Goal: Task Accomplishment & Management: Manage account settings

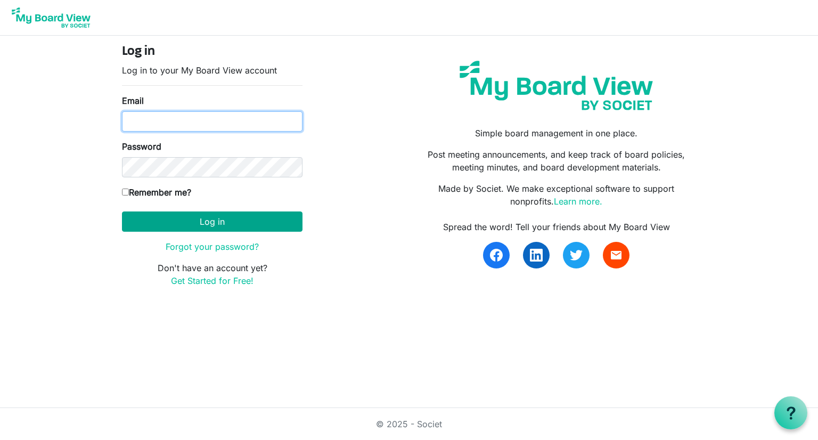
type input "[PERSON_NAME][EMAIL_ADDRESS][PERSON_NAME][DOMAIN_NAME]"
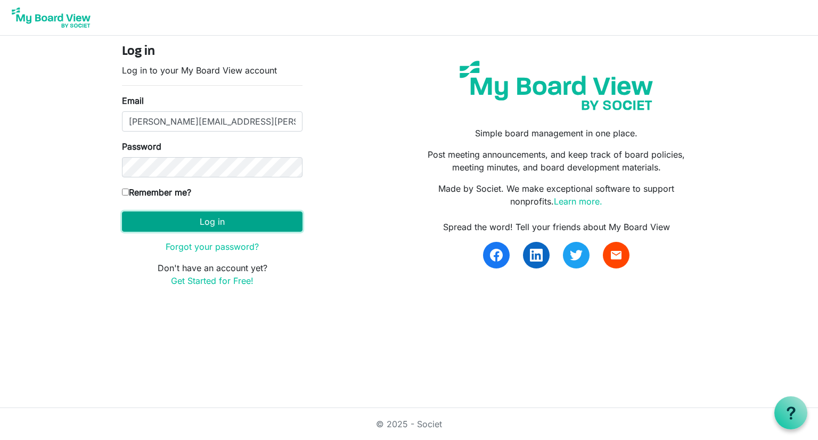
click at [187, 216] on button "Log in" at bounding box center [212, 221] width 180 height 20
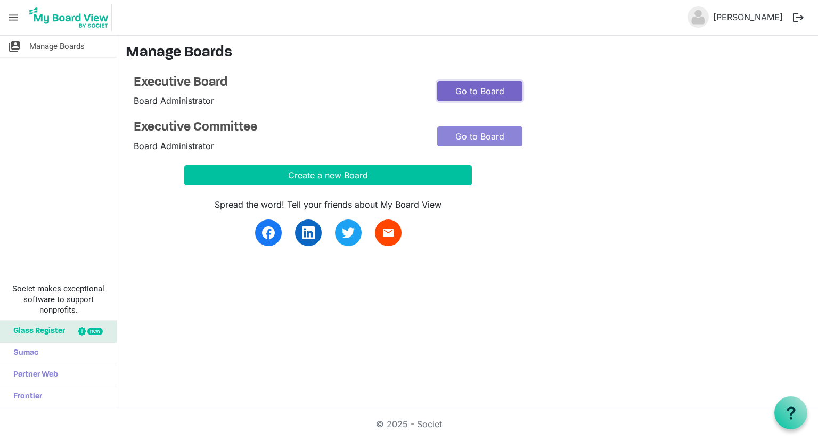
click at [493, 94] on link "Go to Board" at bounding box center [479, 91] width 85 height 20
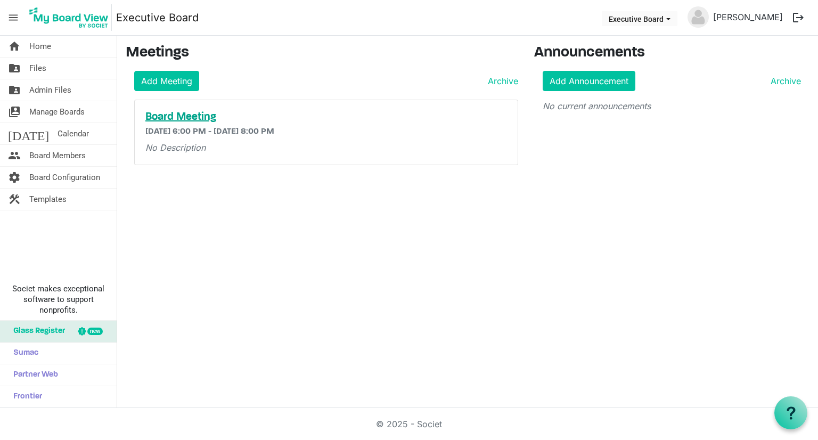
click at [192, 119] on h5 "Board Meeting" at bounding box center [325, 117] width 361 height 13
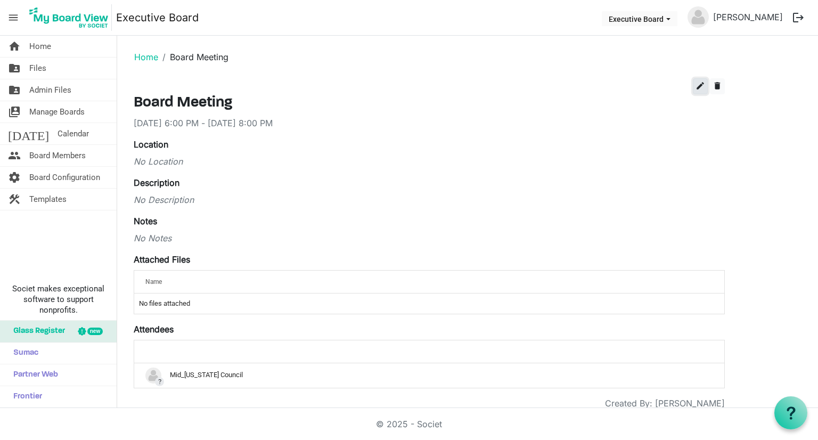
click at [701, 87] on span "edit" at bounding box center [700, 86] width 10 height 10
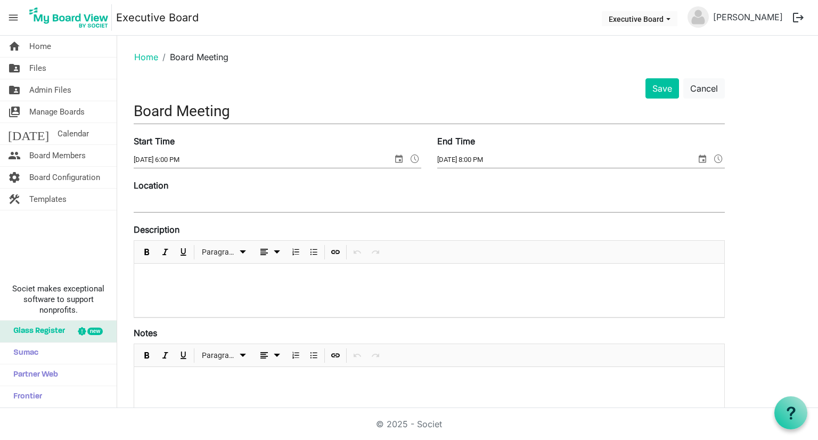
click at [134, 110] on input "Board Meeting" at bounding box center [429, 110] width 591 height 25
click at [192, 205] on input "Location" at bounding box center [429, 204] width 591 height 16
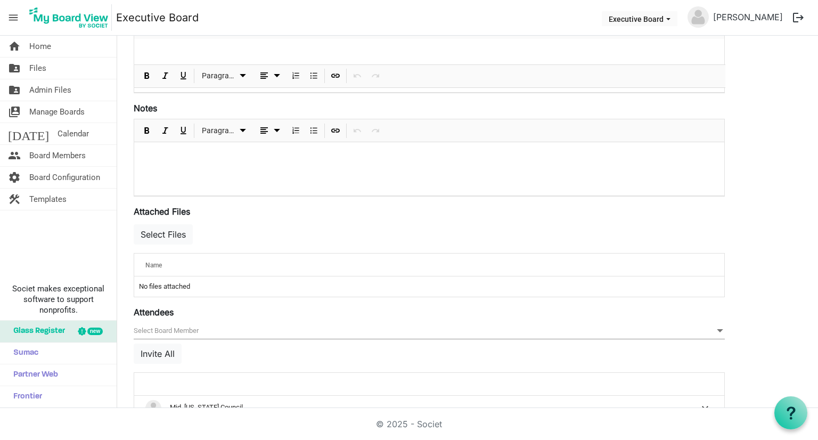
scroll to position [278, 0]
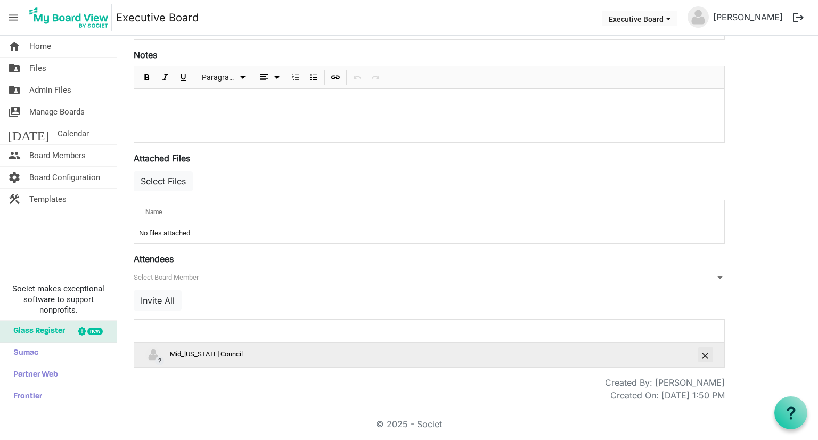
type input "Maytag Scout Center"
click at [708, 355] on span "is Command column column header" at bounding box center [705, 355] width 6 height 6
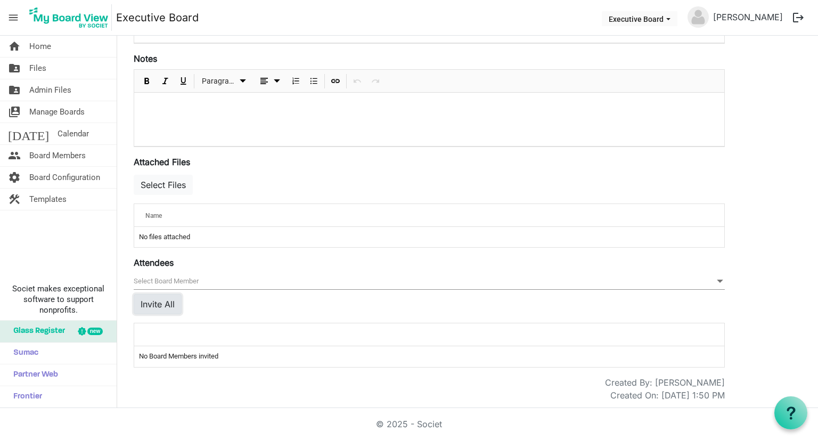
click at [169, 307] on button "Invite All" at bounding box center [158, 304] width 48 height 20
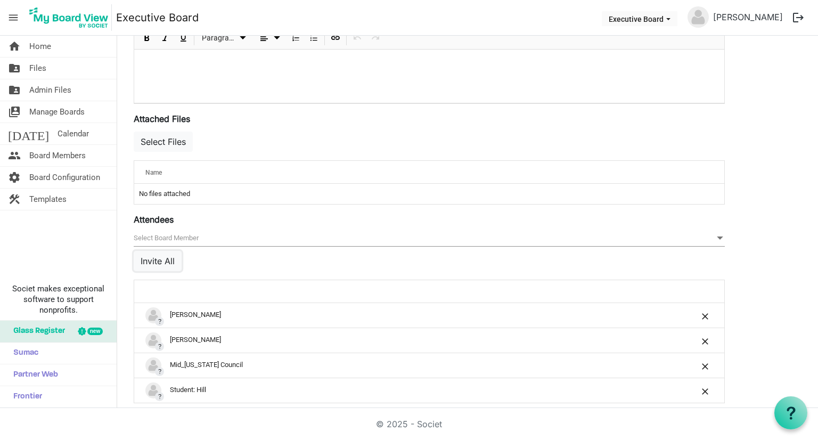
scroll to position [352, 0]
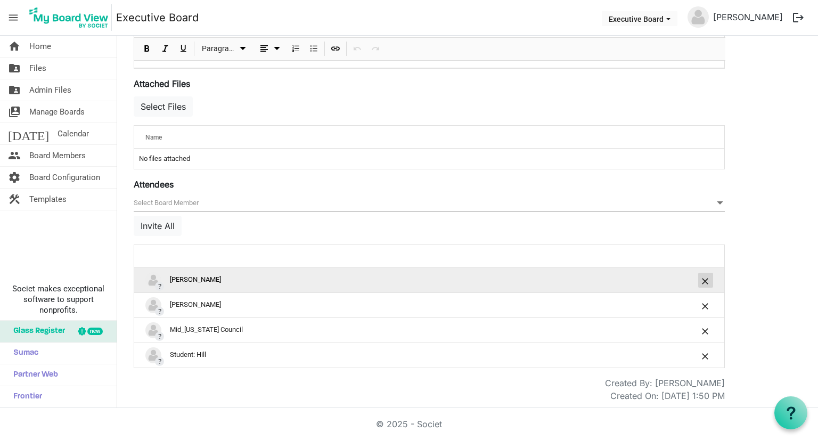
click at [700, 277] on button "is Command column column header" at bounding box center [705, 280] width 15 height 15
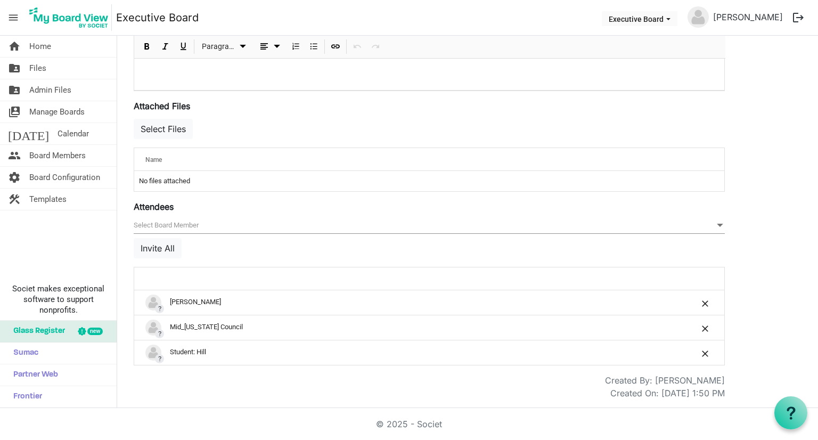
scroll to position [328, 0]
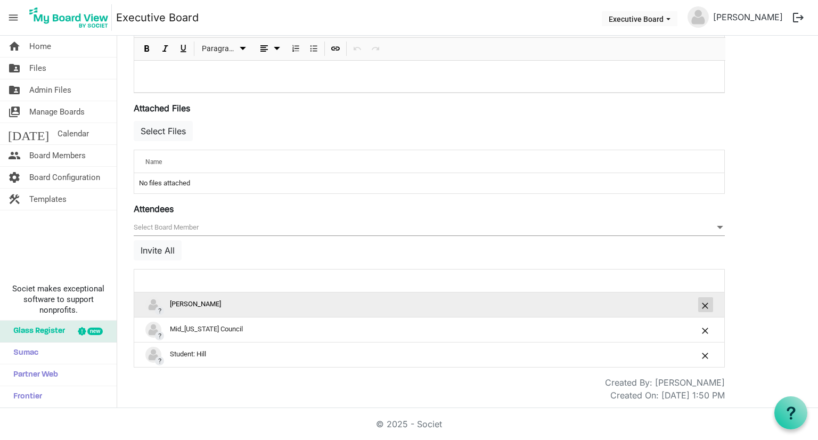
click at [704, 305] on span "is Command column column header" at bounding box center [705, 305] width 6 height 6
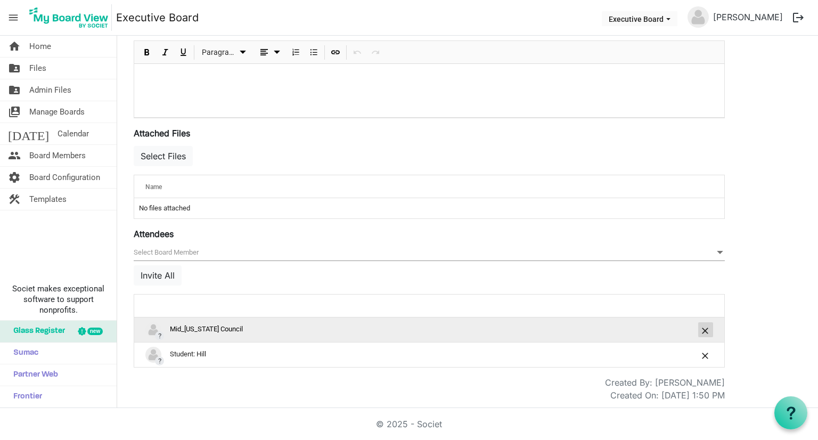
click at [709, 327] on button "is Command column column header" at bounding box center [705, 329] width 15 height 15
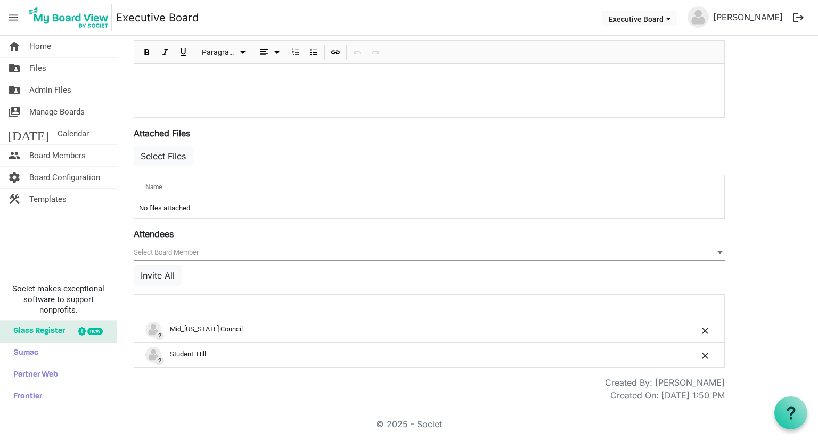
scroll to position [278, 0]
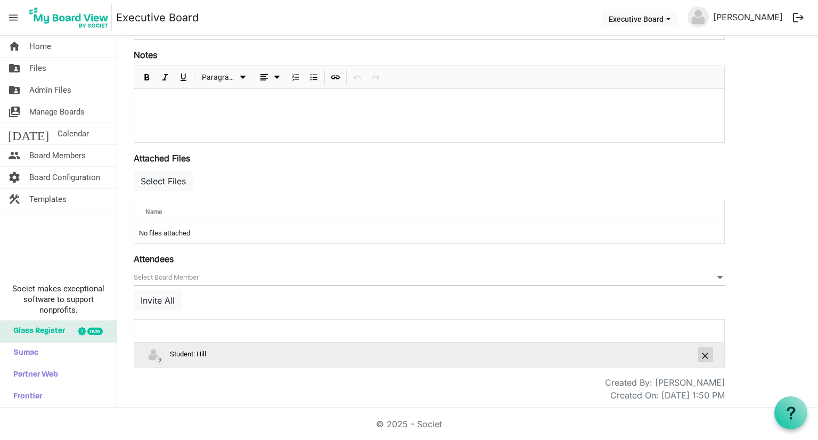
click at [705, 352] on span "is Command column column header" at bounding box center [705, 355] width 6 height 6
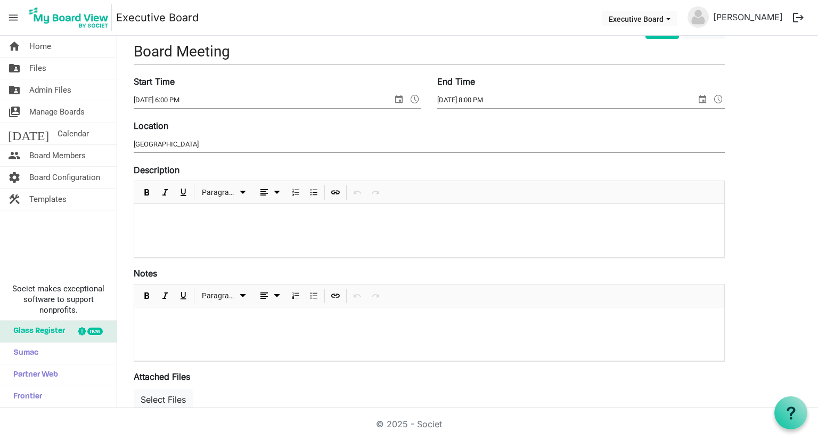
scroll to position [8, 0]
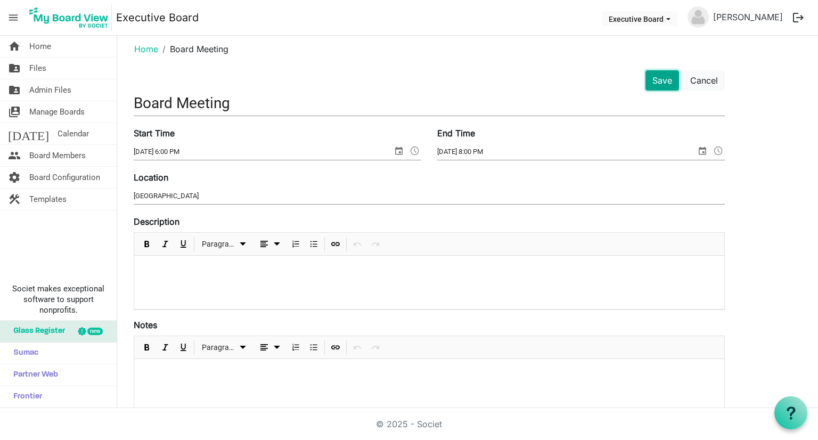
click at [662, 77] on button "Save" at bounding box center [662, 80] width 34 height 20
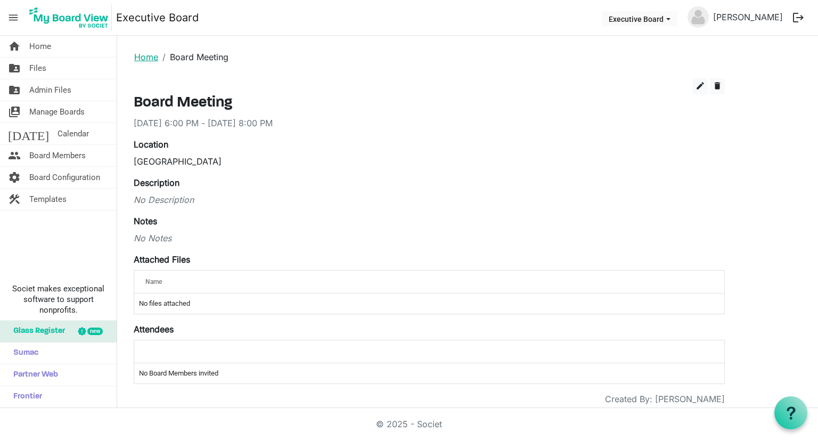
click at [154, 60] on link "Home" at bounding box center [146, 57] width 24 height 11
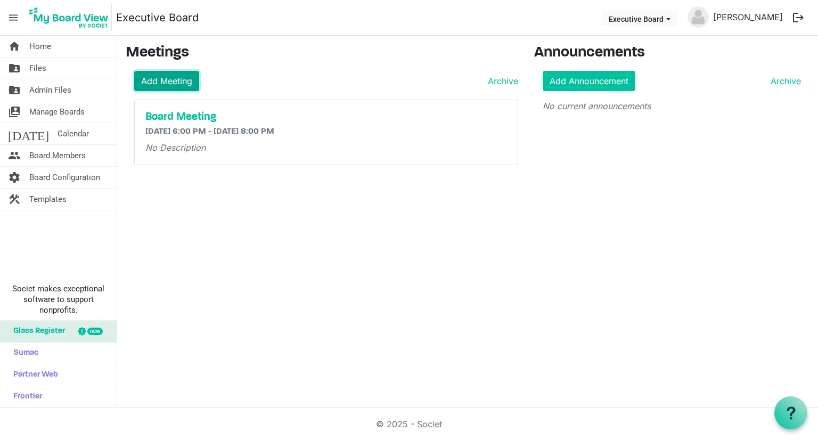
click at [186, 85] on link "Add Meeting" at bounding box center [166, 81] width 65 height 20
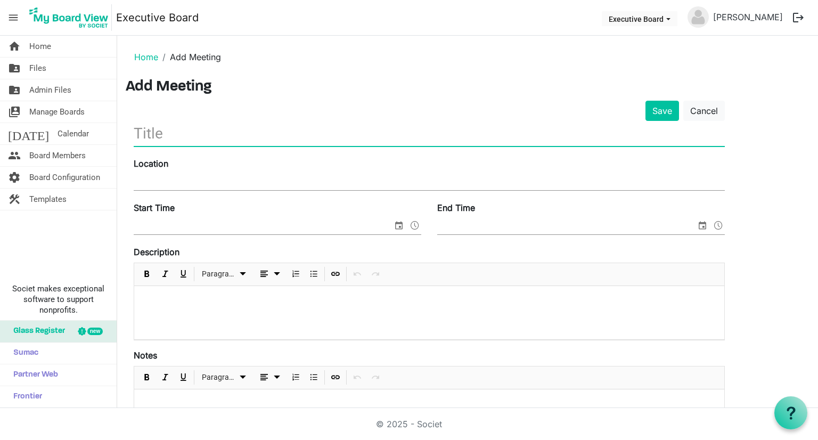
click at [300, 135] on input "text" at bounding box center [429, 133] width 591 height 25
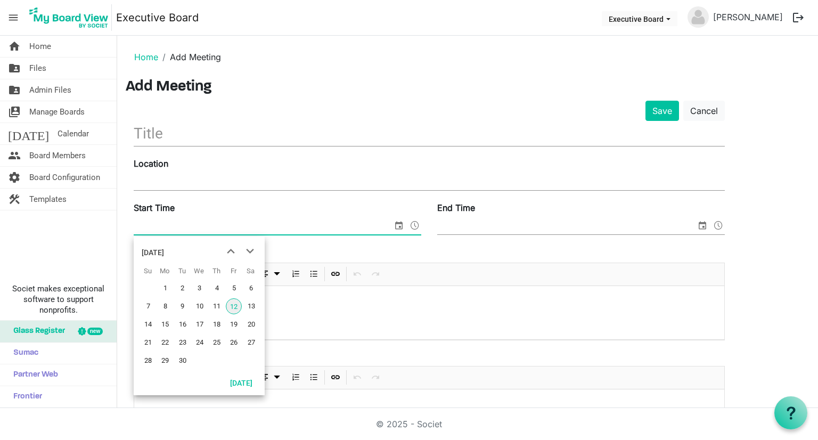
drag, startPoint x: 390, startPoint y: 225, endPoint x: 399, endPoint y: 229, distance: 9.8
click at [390, 225] on input "Start Time" at bounding box center [263, 226] width 259 height 16
click at [253, 254] on span "next month" at bounding box center [250, 251] width 19 height 19
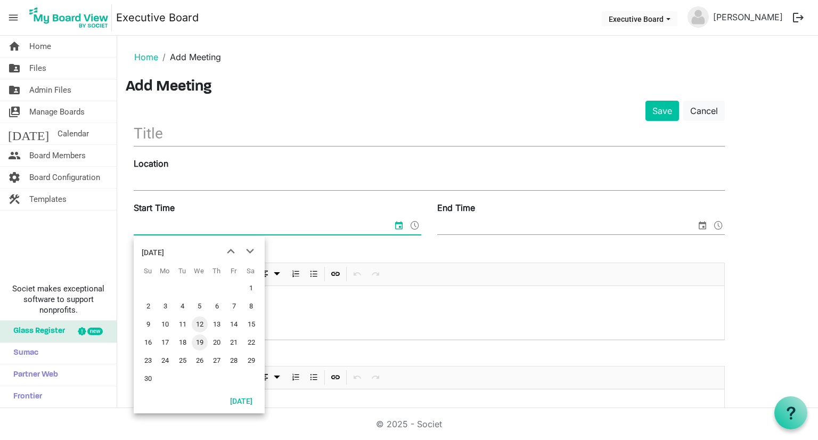
click at [201, 345] on span "19" at bounding box center [200, 342] width 16 height 16
type input "11/19/2025 12:00 AM"
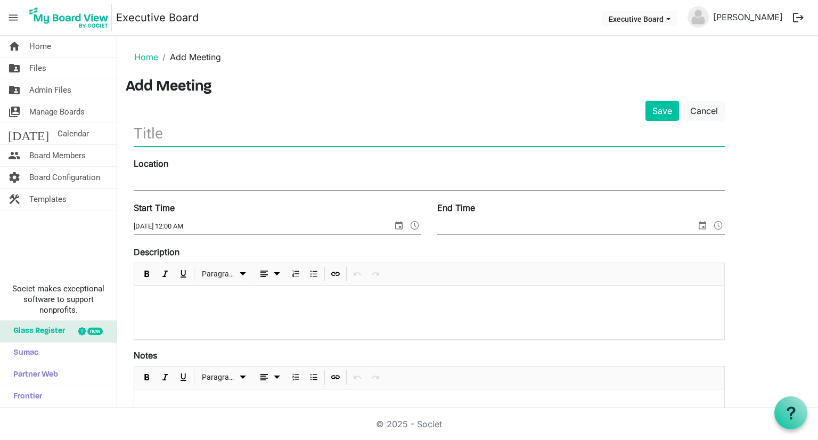
click at [191, 141] on input "text" at bounding box center [429, 133] width 591 height 25
type input "Board Meeting"
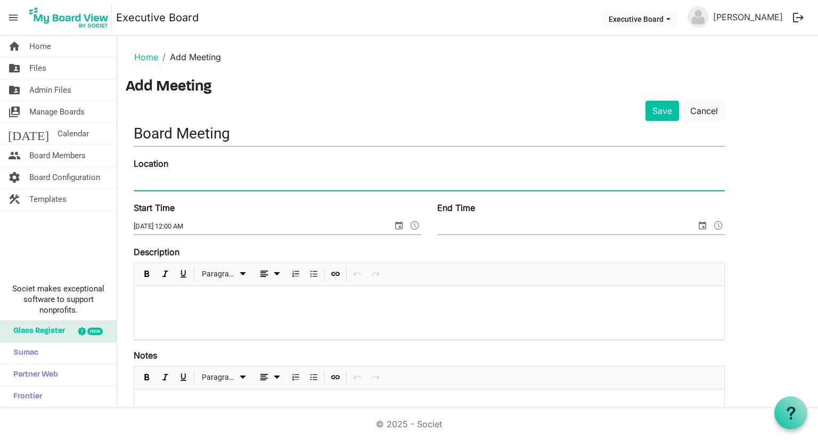
click at [184, 175] on input "Location" at bounding box center [429, 182] width 591 height 16
type input "Maytag Scout Center"
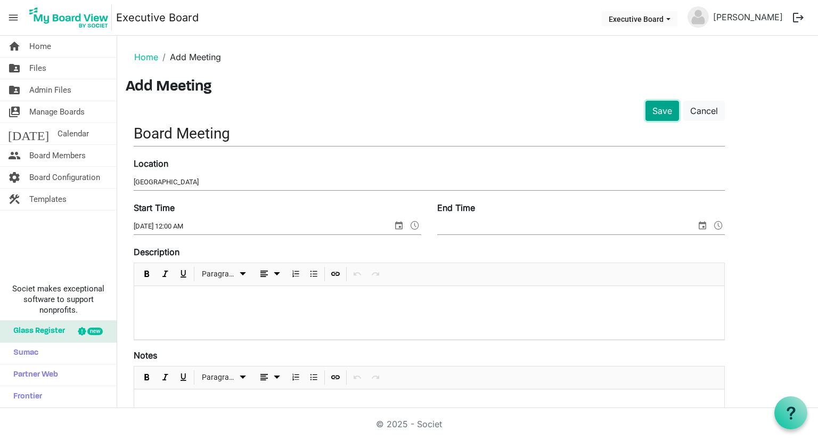
click at [671, 108] on button "Save" at bounding box center [662, 111] width 34 height 20
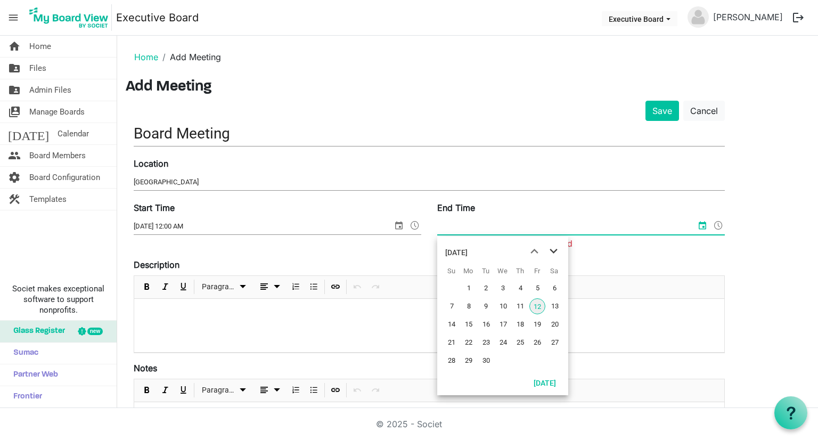
click at [553, 252] on span "next month" at bounding box center [553, 251] width 19 height 19
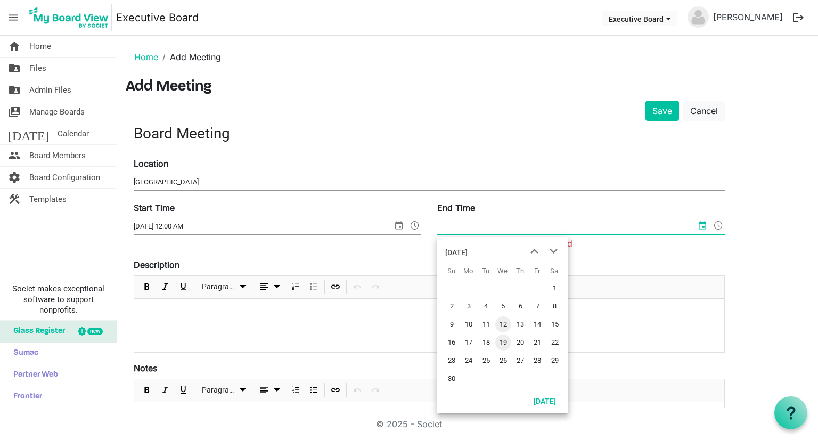
click at [503, 348] on span "19" at bounding box center [503, 342] width 16 height 16
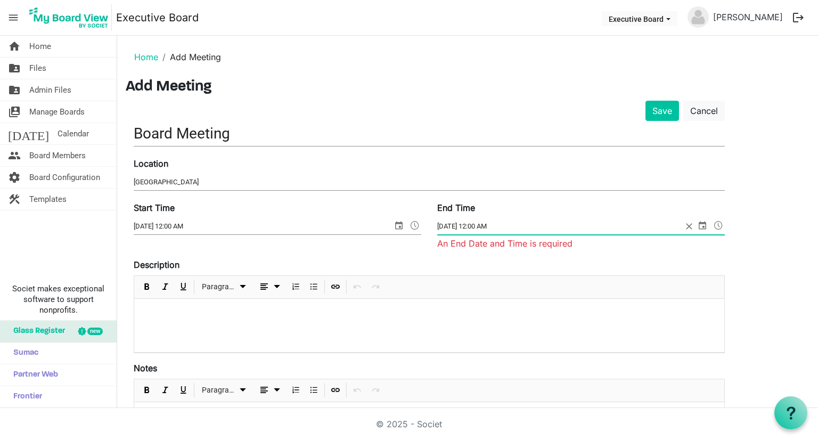
click at [481, 224] on input "11/19/2025 12:00 AM" at bounding box center [559, 226] width 245 height 16
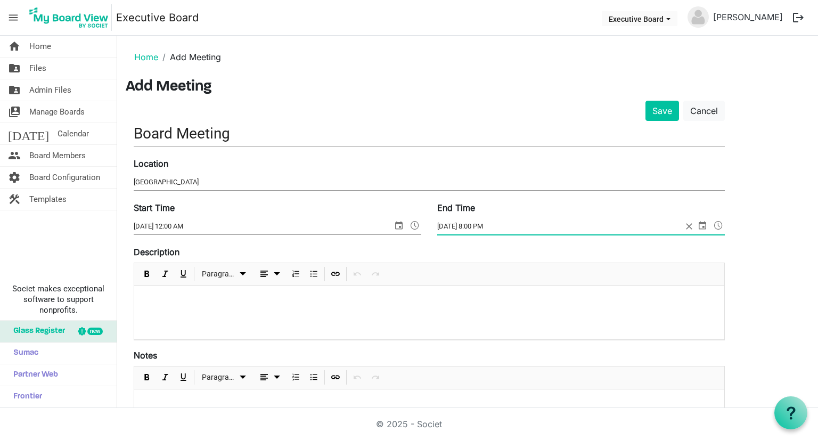
type input "11/19/2025 8:00 PM"
click at [183, 226] on input "11/19/2025 12:00 AM" at bounding box center [263, 226] width 259 height 16
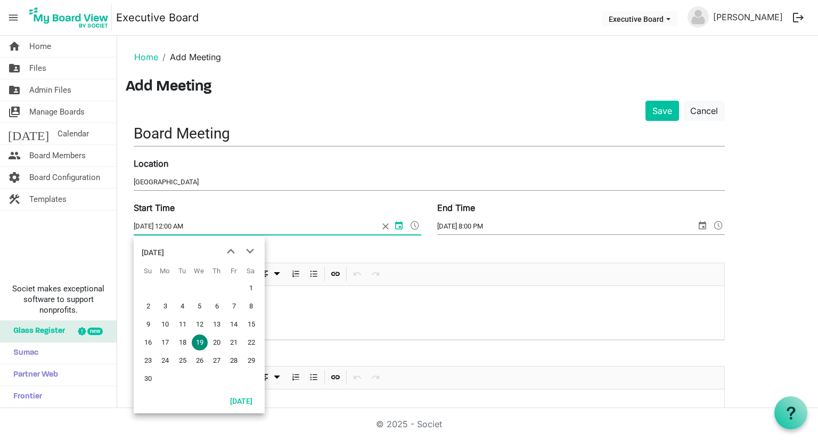
click at [180, 225] on input "11/19/2025 12:00 AM" at bounding box center [256, 226] width 245 height 16
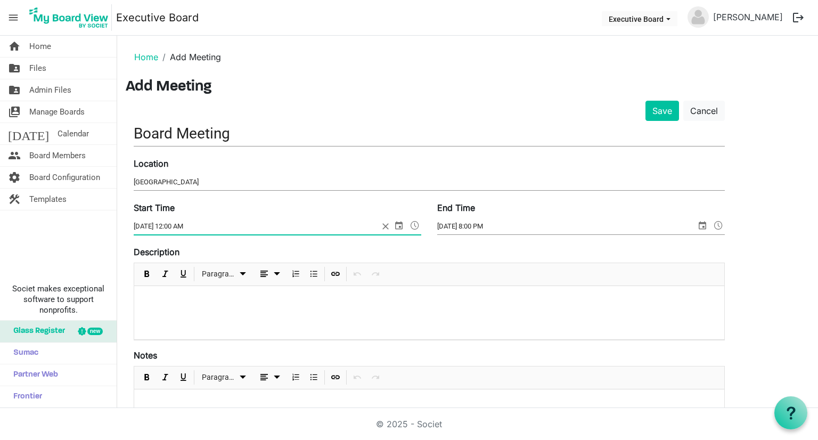
click at [411, 224] on span at bounding box center [414, 225] width 13 height 14
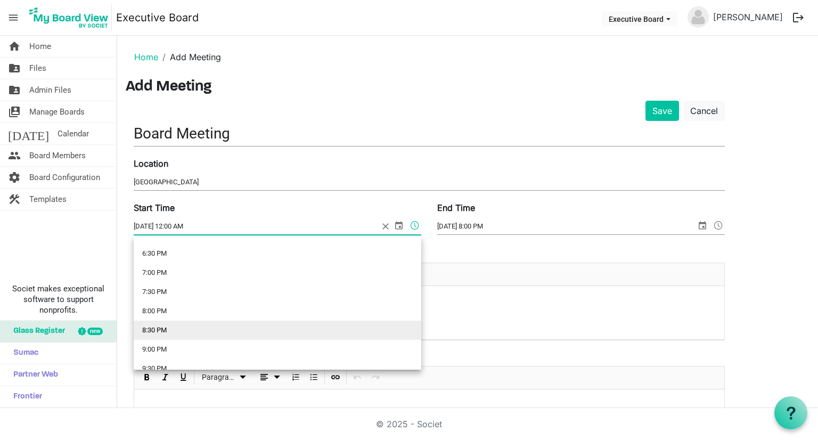
scroll to position [688, 0]
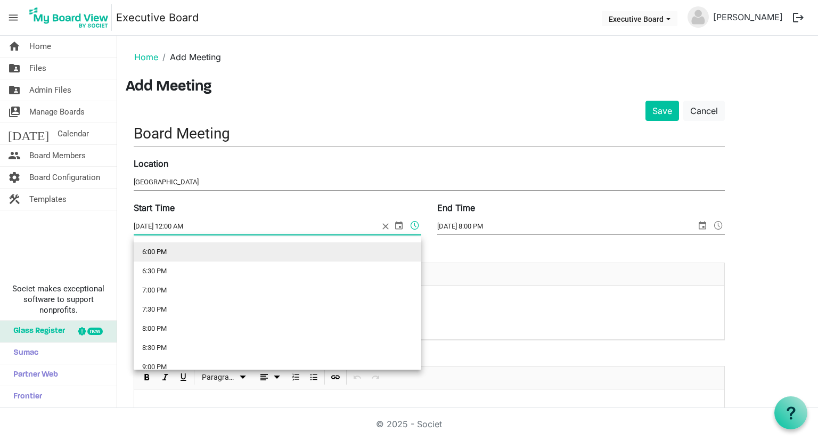
click at [256, 256] on li "6:00 PM" at bounding box center [277, 251] width 287 height 19
type input "11/19/2025 6:00 PM"
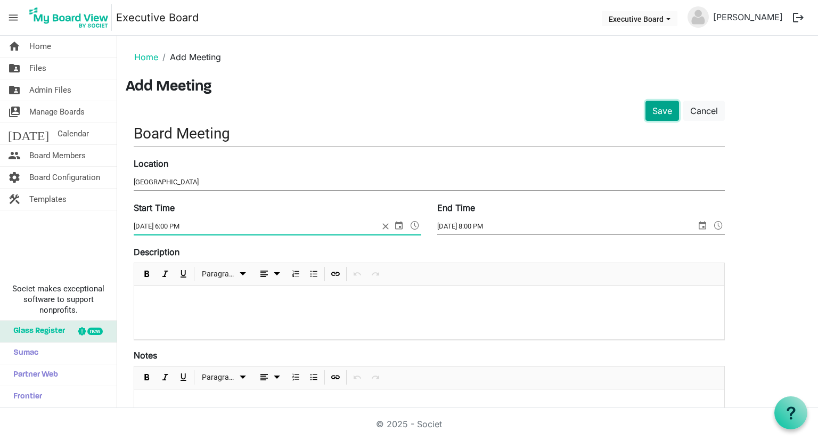
click at [667, 106] on button "Save" at bounding box center [662, 111] width 34 height 20
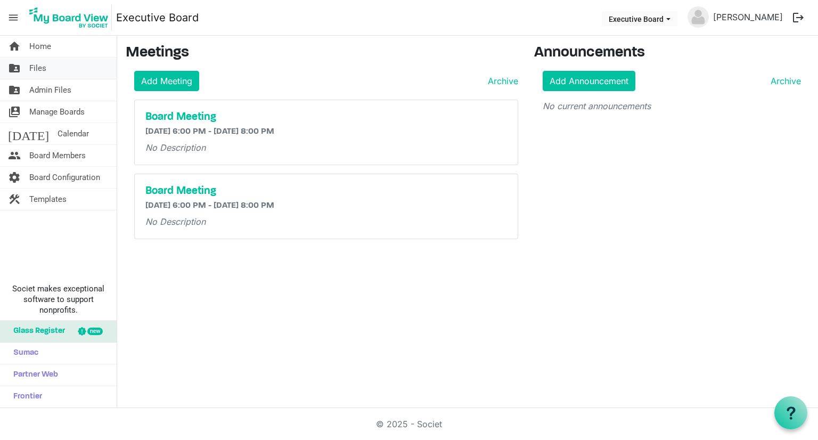
click at [47, 72] on link "folder_shared Files" at bounding box center [58, 67] width 117 height 21
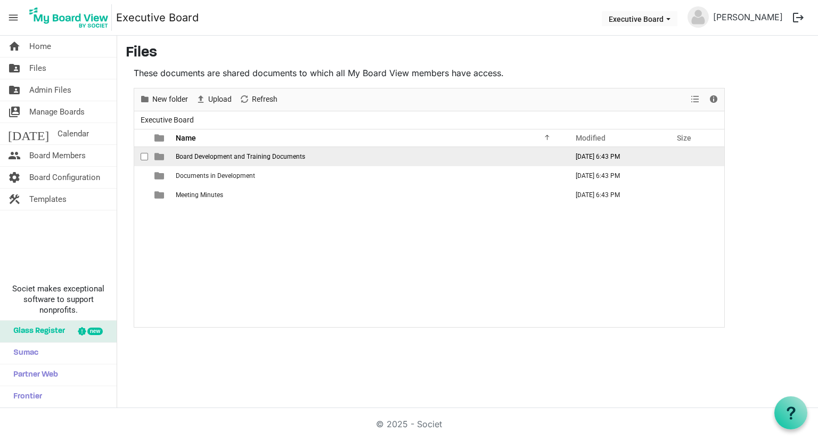
click at [240, 158] on span "Board Development and Training Documents" at bounding box center [240, 156] width 129 height 7
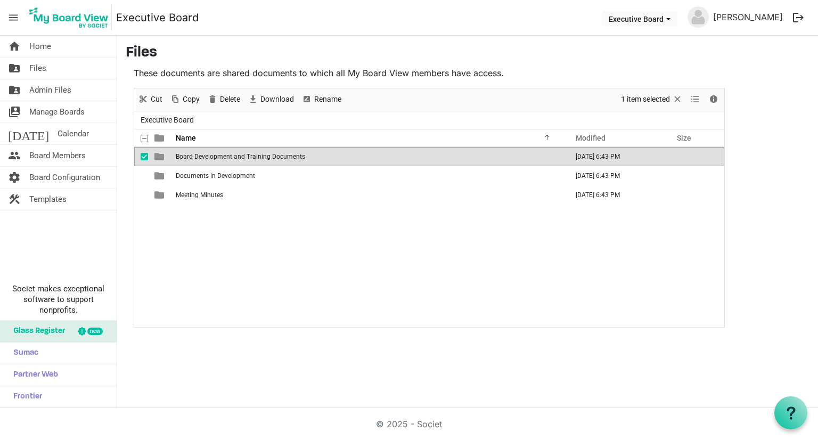
click at [240, 158] on span "Board Development and Training Documents" at bounding box center [240, 156] width 129 height 7
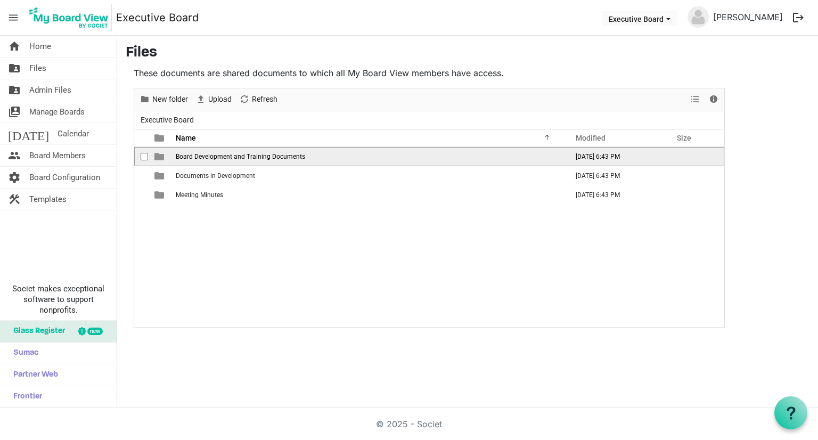
click at [240, 158] on span "Board Development and Training Documents" at bounding box center [240, 156] width 129 height 7
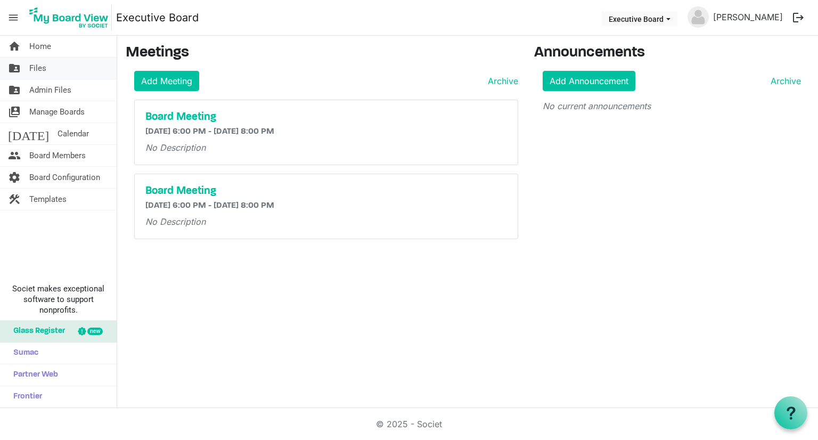
click at [42, 67] on span "Files" at bounding box center [37, 67] width 17 height 21
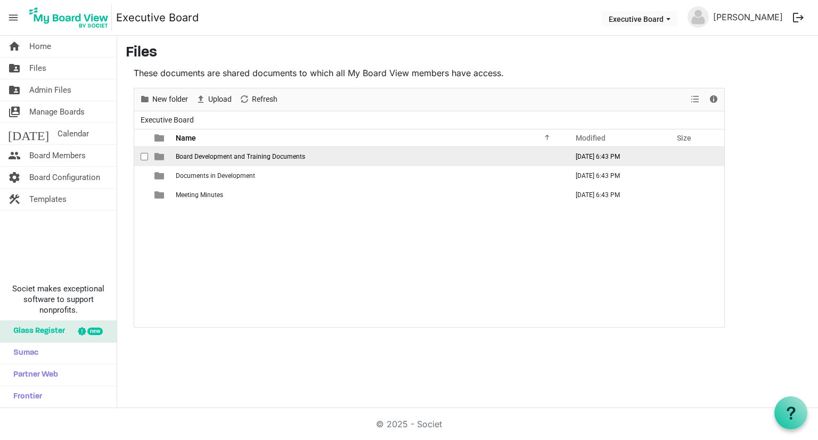
click at [270, 155] on span "Board Development and Training Documents" at bounding box center [240, 156] width 129 height 7
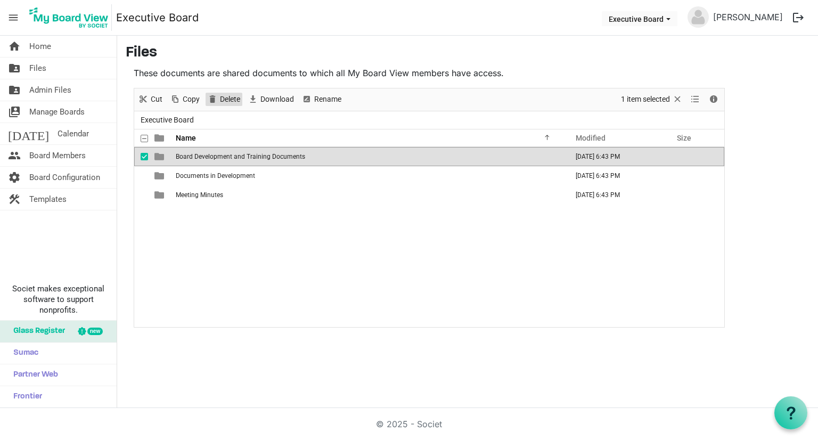
click at [228, 96] on span "Delete" at bounding box center [230, 99] width 22 height 13
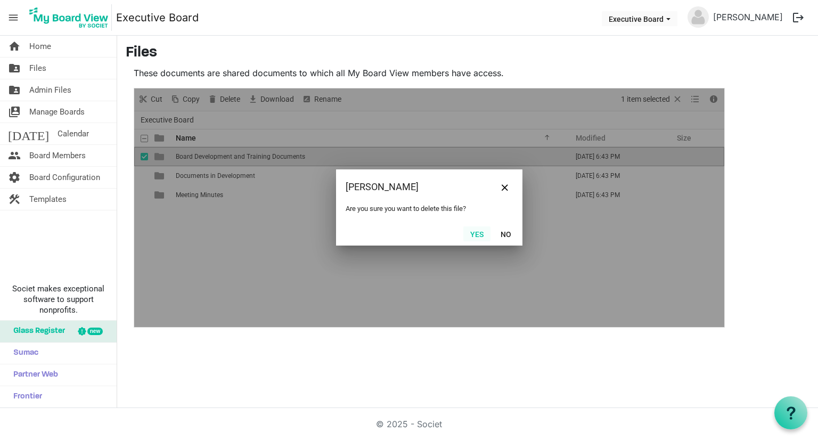
click at [477, 236] on button "Yes" at bounding box center [476, 233] width 27 height 15
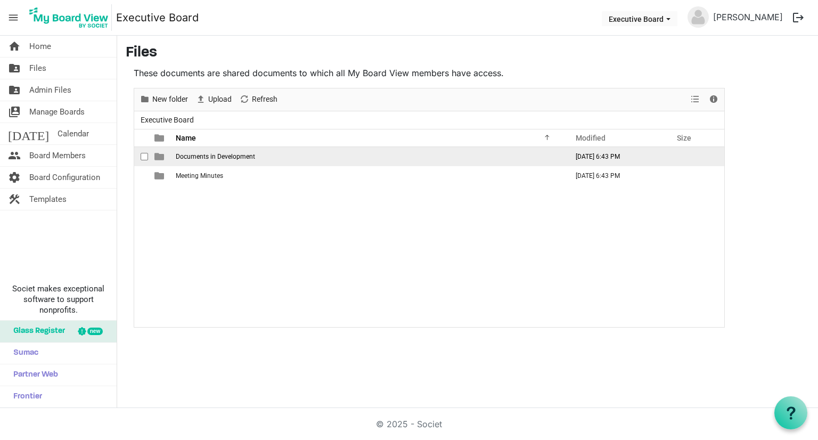
click at [211, 159] on span "Documents in Development" at bounding box center [215, 156] width 79 height 7
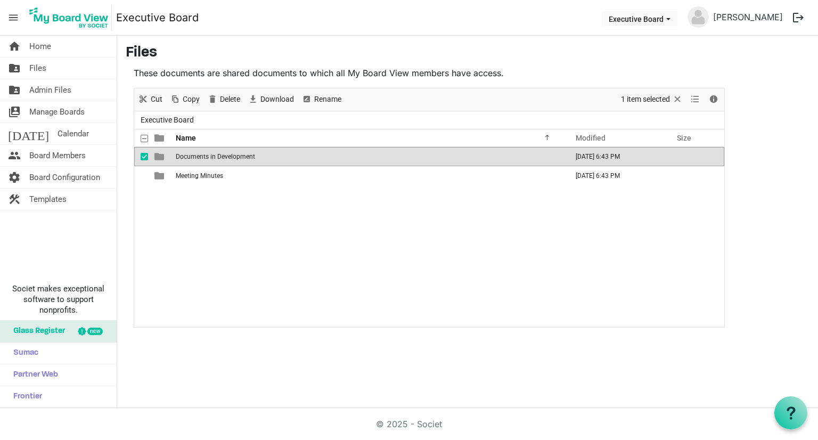
click at [211, 159] on span "Documents in Development" at bounding box center [215, 156] width 79 height 7
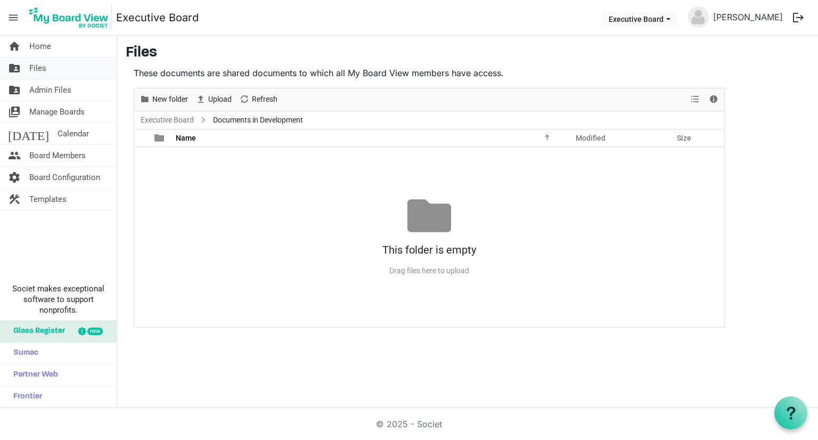
click at [39, 69] on span "Files" at bounding box center [37, 67] width 17 height 21
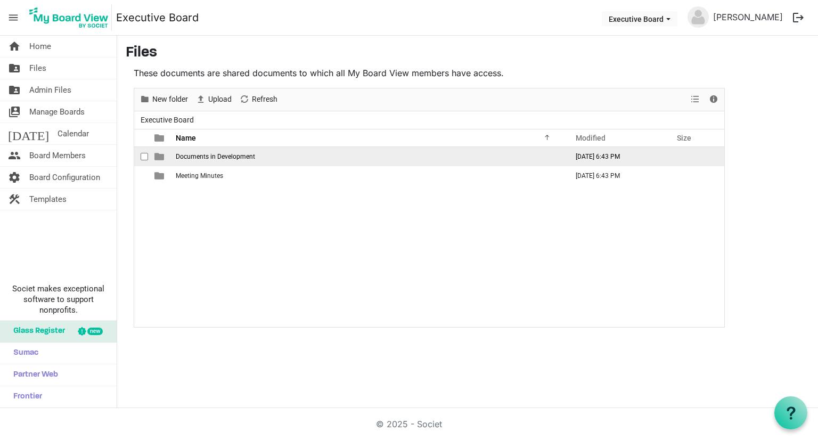
click at [149, 157] on div "checkbox" at bounding box center [147, 156] width 13 height 11
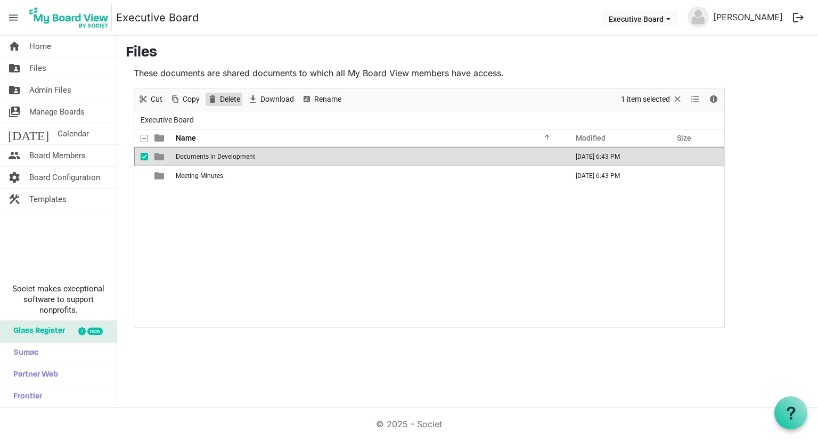
click at [234, 101] on span "Delete" at bounding box center [230, 99] width 22 height 13
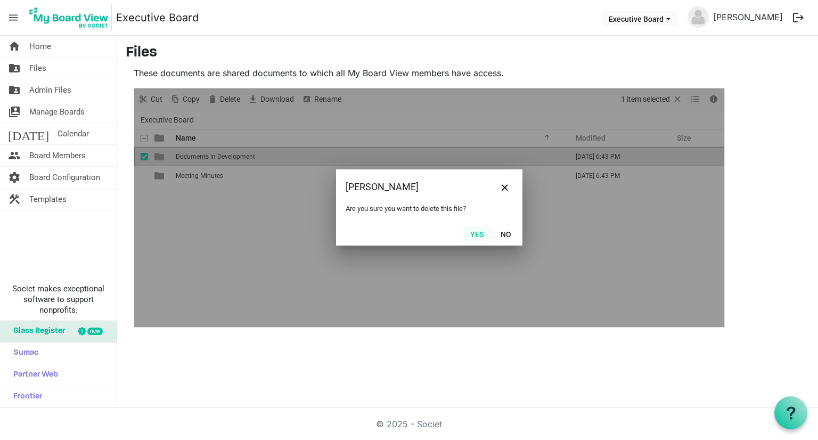
click at [486, 233] on button "Yes" at bounding box center [476, 233] width 27 height 15
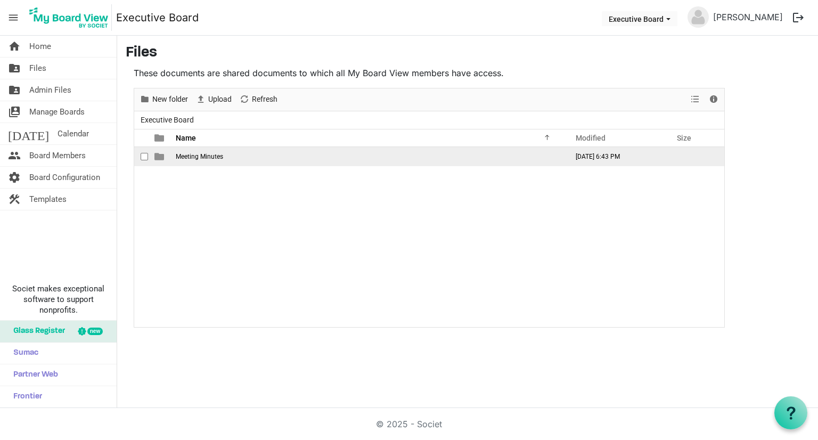
click at [198, 158] on span "Meeting Minutes" at bounding box center [199, 156] width 47 height 7
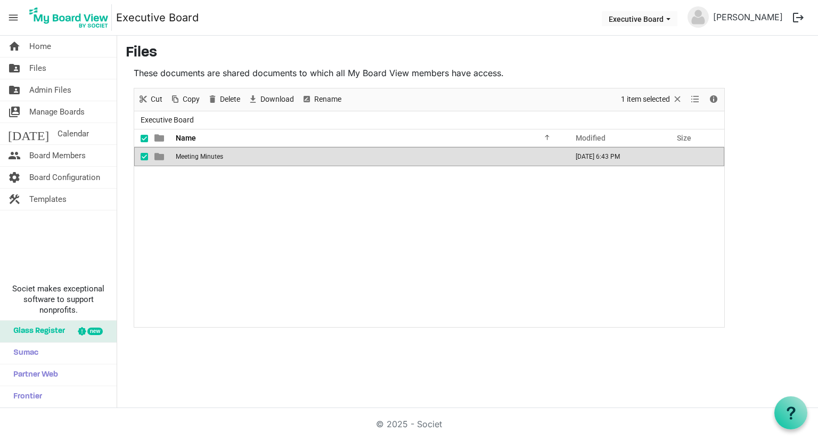
click at [216, 161] on td "Meeting Minutes" at bounding box center [368, 156] width 392 height 19
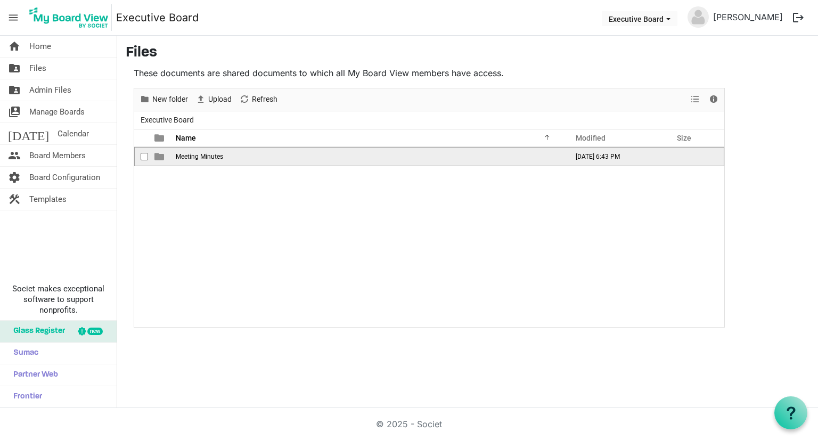
click at [216, 161] on td "Meeting Minutes" at bounding box center [368, 156] width 392 height 19
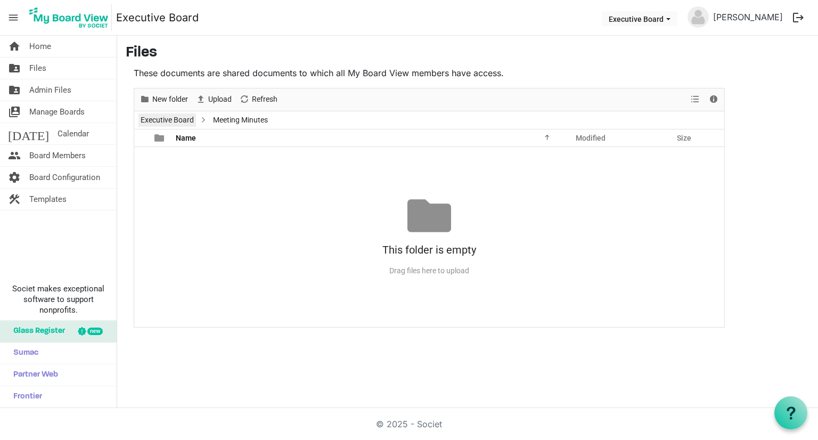
click at [185, 119] on link "Executive Board" at bounding box center [166, 119] width 57 height 13
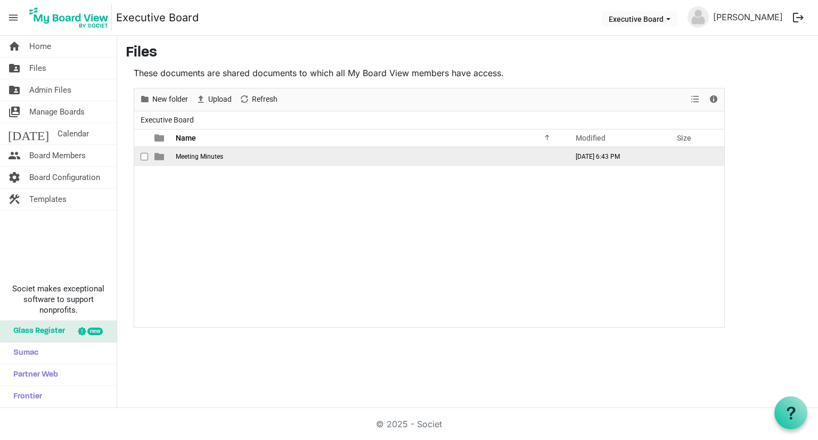
click at [182, 164] on td "Meeting Minutes" at bounding box center [368, 156] width 392 height 19
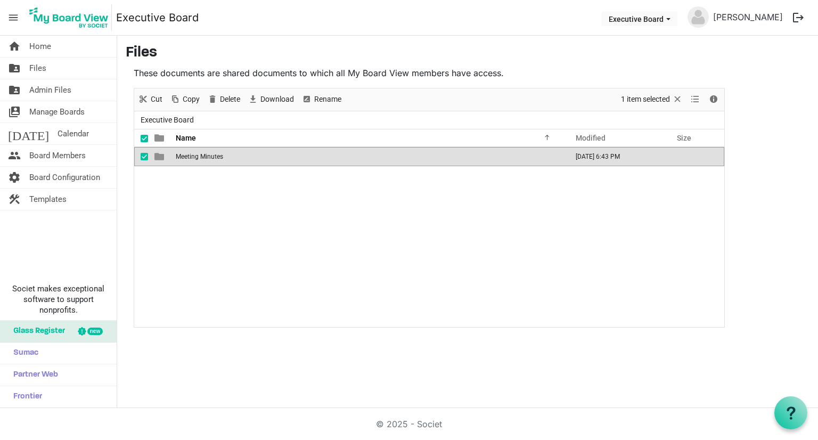
click at [182, 164] on td "Meeting Minutes" at bounding box center [368, 156] width 392 height 19
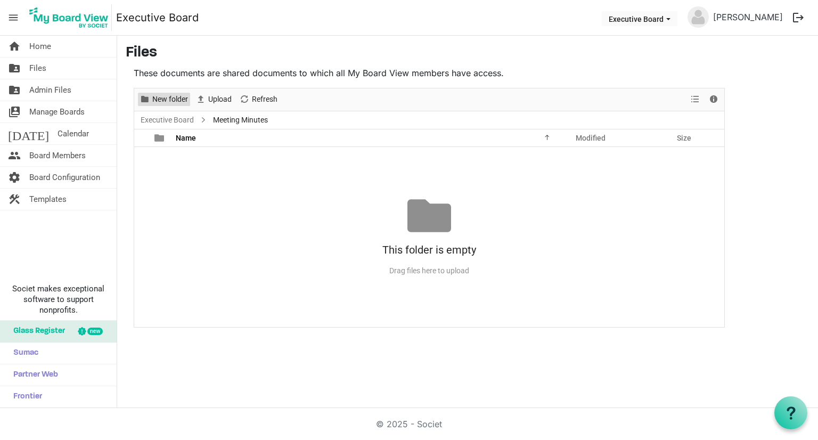
click at [168, 98] on span "New folder" at bounding box center [170, 99] width 38 height 13
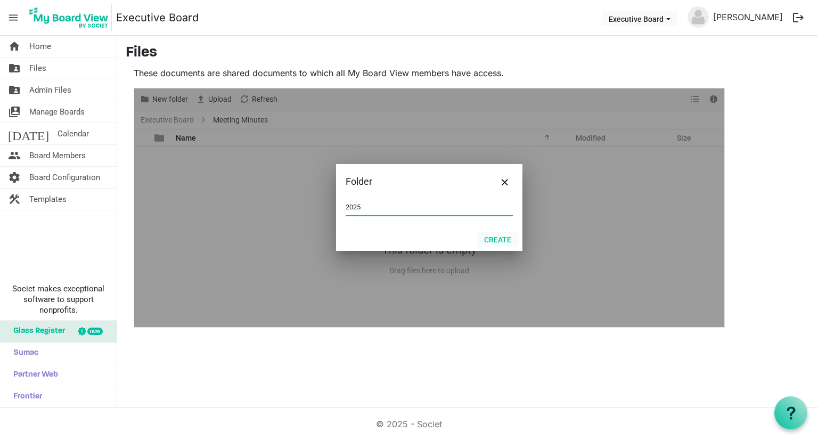
type input "2025"
click at [513, 239] on button "Create" at bounding box center [497, 239] width 41 height 15
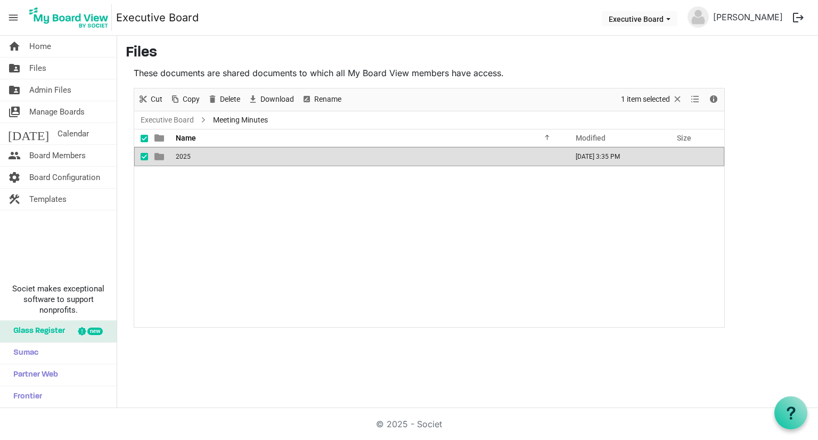
click at [165, 160] on td "is template cell column header type" at bounding box center [160, 156] width 24 height 19
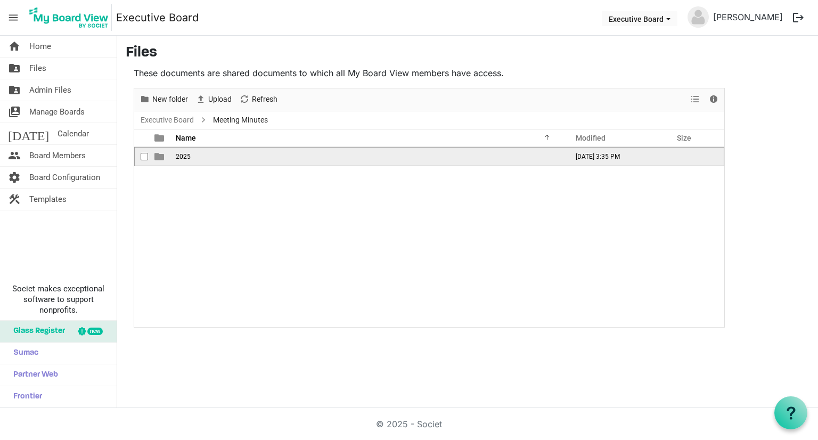
click at [165, 160] on td "is template cell column header type" at bounding box center [160, 156] width 24 height 19
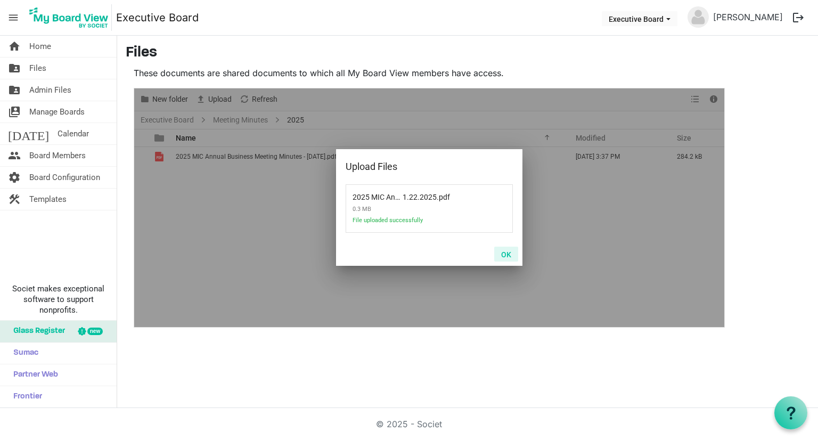
click at [507, 252] on button "OK" at bounding box center [506, 253] width 24 height 15
click at [504, 255] on button "OK" at bounding box center [506, 253] width 24 height 15
click at [509, 256] on button "OK" at bounding box center [506, 253] width 24 height 15
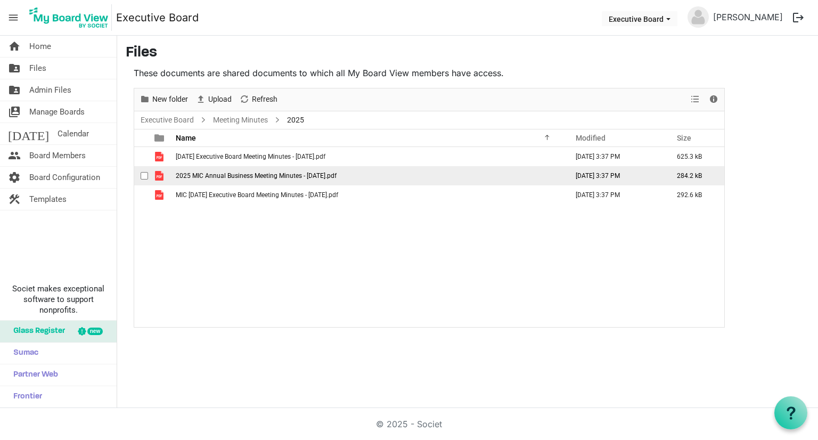
click at [269, 173] on span "2025 MIC Annual Business Meeting Minutes - [DATE].pdf" at bounding box center [256, 175] width 161 height 7
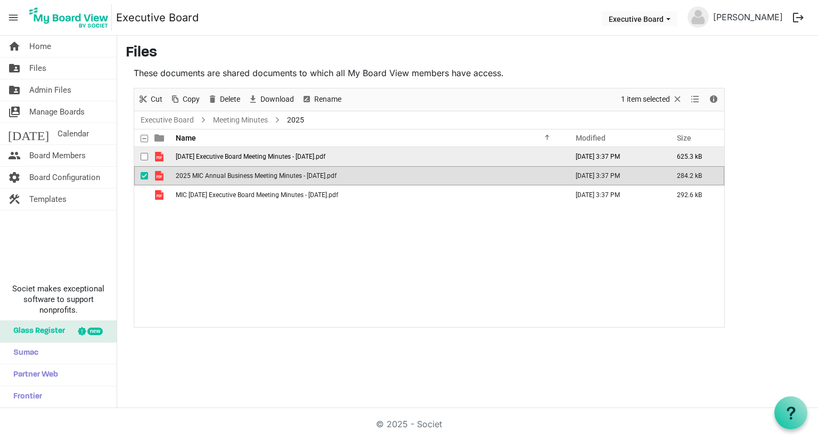
click at [244, 157] on span "[DATE] Executive Board Meeting Minutes - [DATE].pdf" at bounding box center [251, 156] width 150 height 7
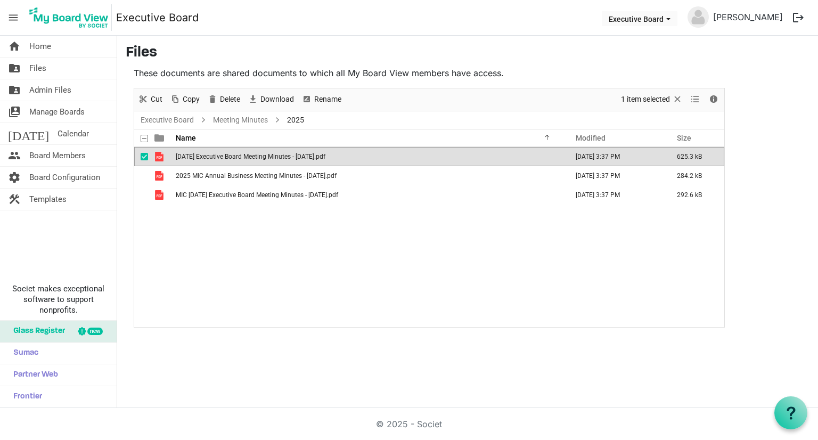
click at [330, 90] on div "Rename" at bounding box center [321, 99] width 47 height 22
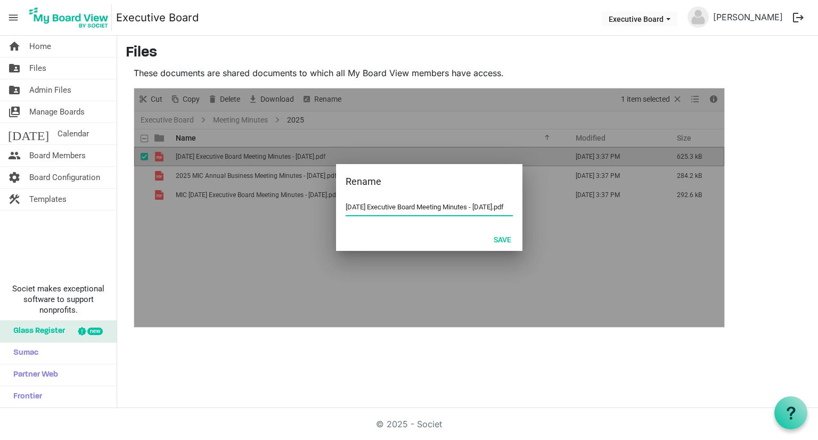
click at [363, 206] on input "[DATE] Executive Board Meeting Minutes - [DATE].pdf" at bounding box center [429, 207] width 167 height 16
drag, startPoint x: 361, startPoint y: 206, endPoint x: 339, endPoint y: 206, distance: 22.4
click at [339, 206] on div "[DATE] Executive Board Meeting Minutes - [DATE].pdf" at bounding box center [429, 213] width 186 height 28
click at [500, 238] on button "Save" at bounding box center [502, 239] width 31 height 15
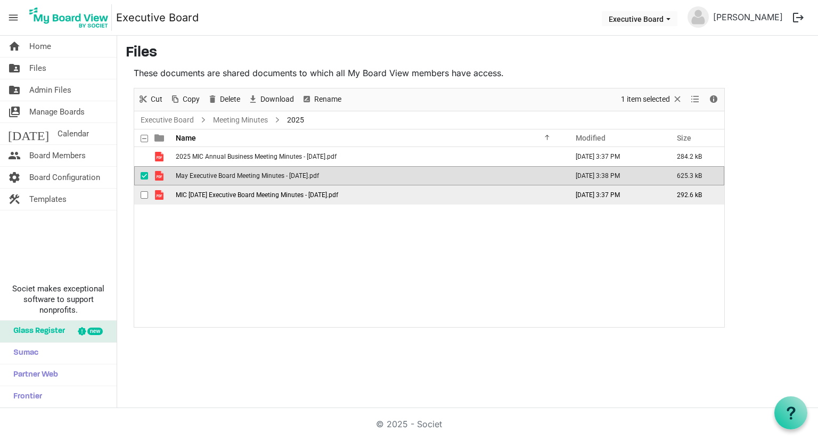
click at [232, 197] on span "MIC [DATE] Executive Board Meeting Minutes - [DATE].pdf" at bounding box center [257, 194] width 162 height 7
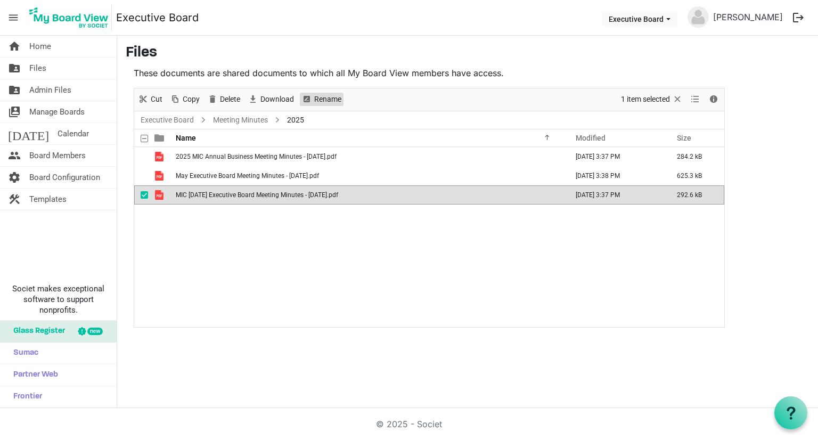
click at [330, 97] on span "Rename" at bounding box center [327, 99] width 29 height 13
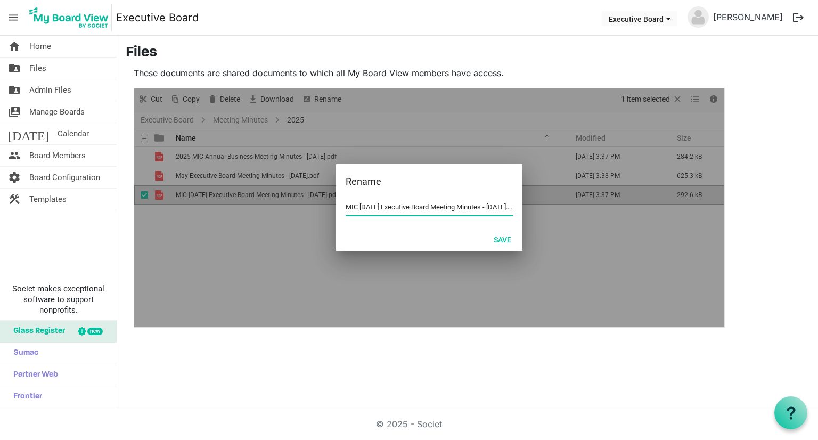
click at [398, 207] on input "MIC [DATE] Executive Board Meeting Minutes - [DATE].pdf" at bounding box center [429, 207] width 167 height 16
drag, startPoint x: 397, startPoint y: 206, endPoint x: 381, endPoint y: 208, distance: 15.5
click at [381, 208] on input "MIC [DATE] Executive Board Meeting Minutes - [DATE].pdf" at bounding box center [429, 207] width 167 height 16
drag, startPoint x: 359, startPoint y: 208, endPoint x: 340, endPoint y: 211, distance: 19.5
click at [340, 211] on div "MIC March Executive Board Meeting Minutes - [DATE].pdf" at bounding box center [429, 213] width 186 height 28
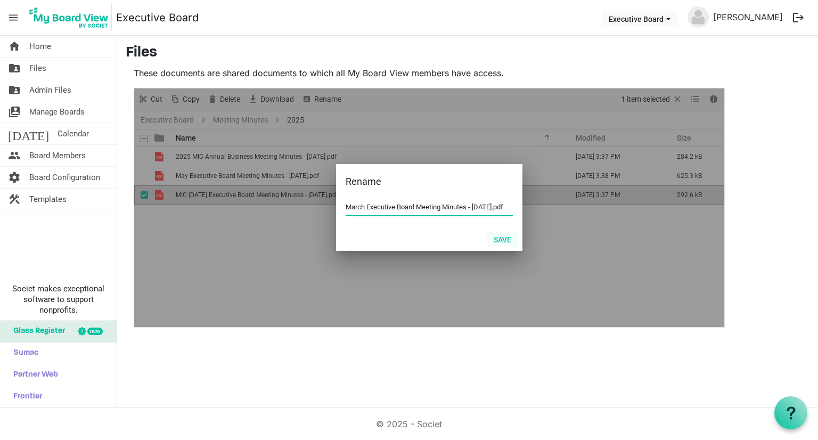
type input "March Executive Board Meeting Minutes - [DATE].pdf"
click at [502, 236] on button "Save" at bounding box center [502, 239] width 31 height 15
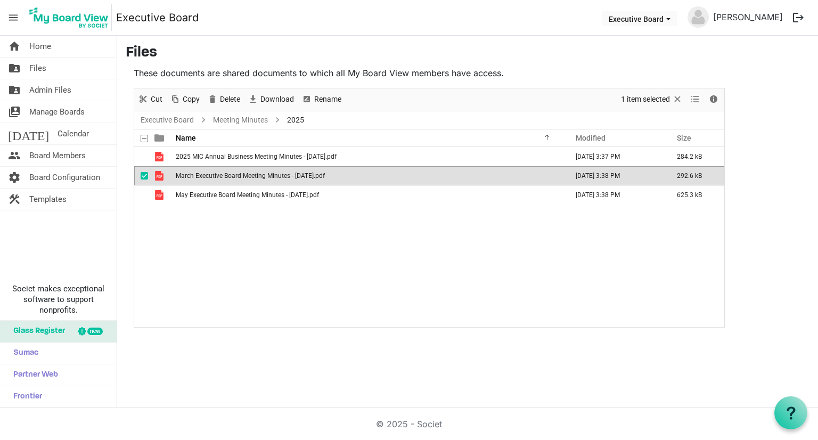
click at [295, 257] on div "2025 MIC Annual Business Meeting Minutes - [DATE].pdf [DATE] 3:37 PM 284.2 kB M…" at bounding box center [429, 237] width 590 height 180
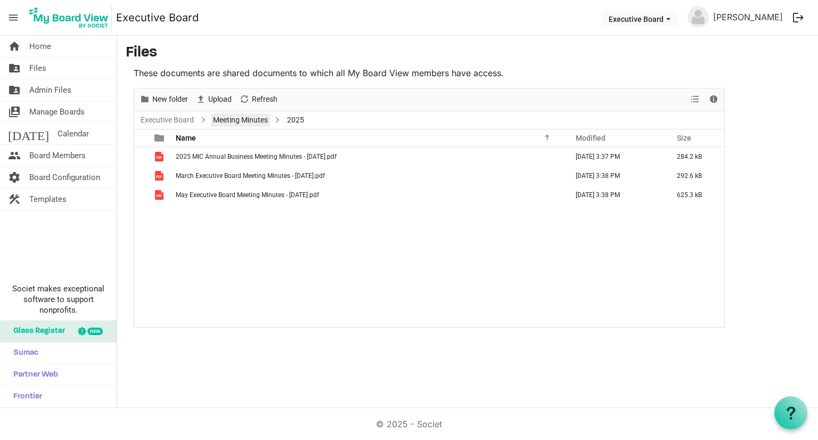
click at [253, 122] on link "Meeting Minutes" at bounding box center [240, 119] width 59 height 13
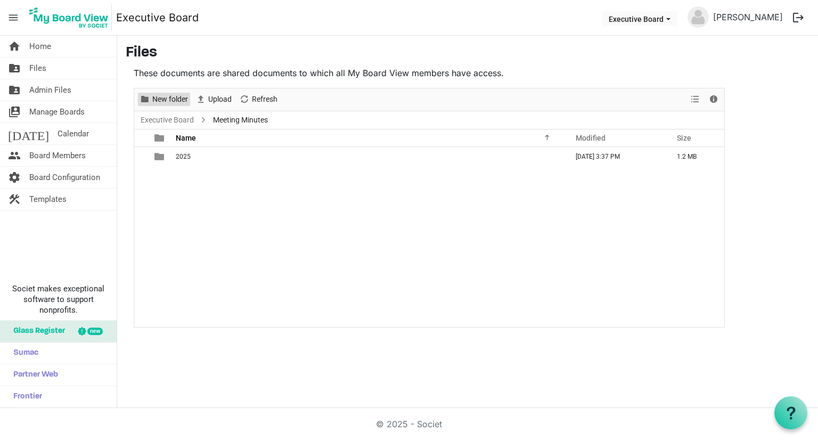
click at [170, 102] on span "New folder" at bounding box center [170, 99] width 38 height 13
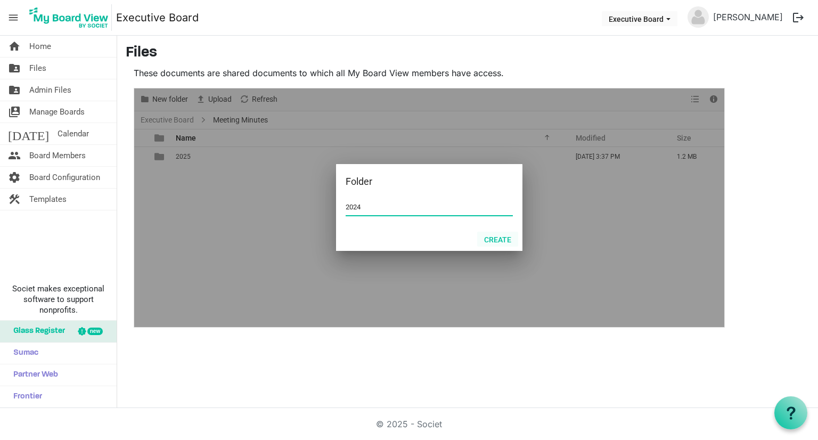
type input "2024"
click at [502, 242] on button "Create" at bounding box center [497, 239] width 41 height 15
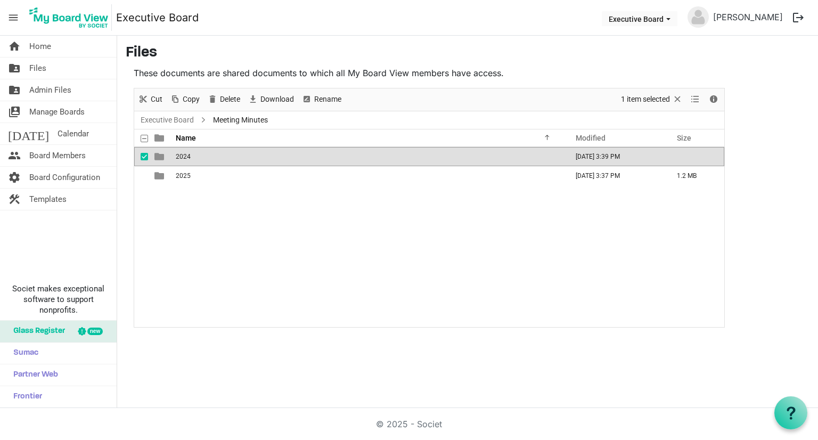
click at [184, 158] on span "2024" at bounding box center [183, 156] width 15 height 7
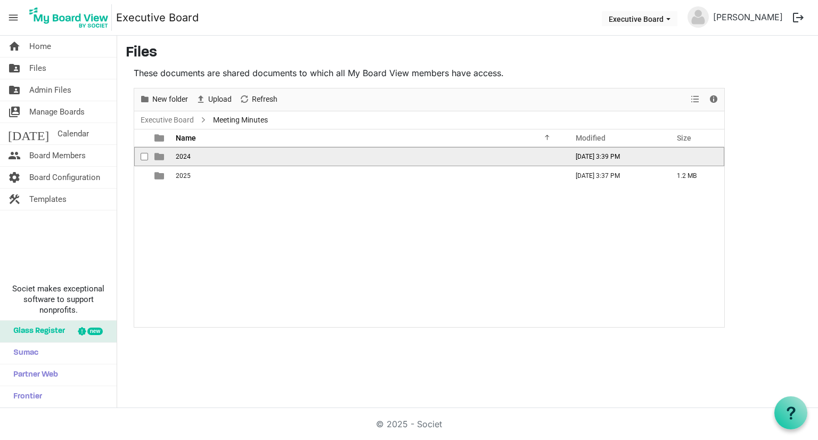
click at [184, 158] on span "2024" at bounding box center [183, 156] width 15 height 7
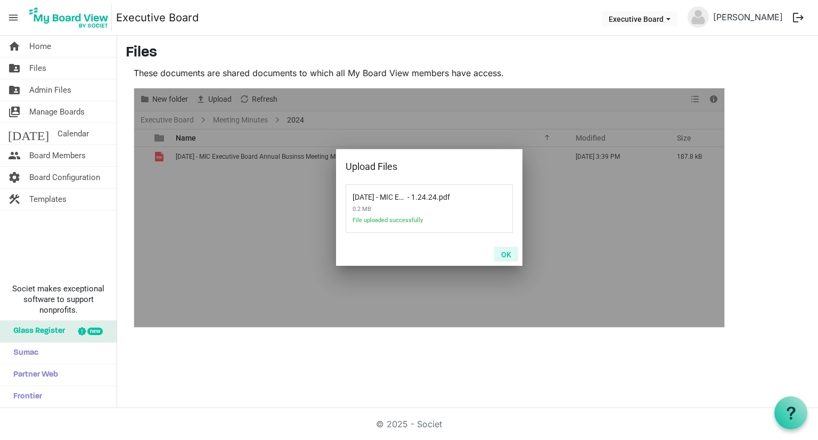
click at [508, 256] on button "OK" at bounding box center [506, 253] width 24 height 15
click at [507, 250] on div "OK" at bounding box center [429, 253] width 186 height 23
click at [505, 254] on button "OK" at bounding box center [506, 253] width 24 height 15
click at [508, 256] on button "OK" at bounding box center [506, 253] width 24 height 15
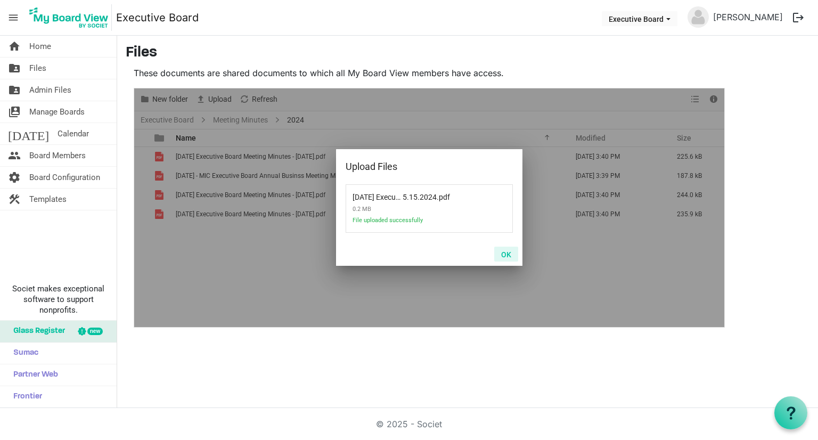
click at [513, 255] on button "OK" at bounding box center [506, 253] width 24 height 15
click at [509, 257] on button "OK" at bounding box center [506, 253] width 24 height 15
click at [507, 256] on button "OK" at bounding box center [506, 253] width 24 height 15
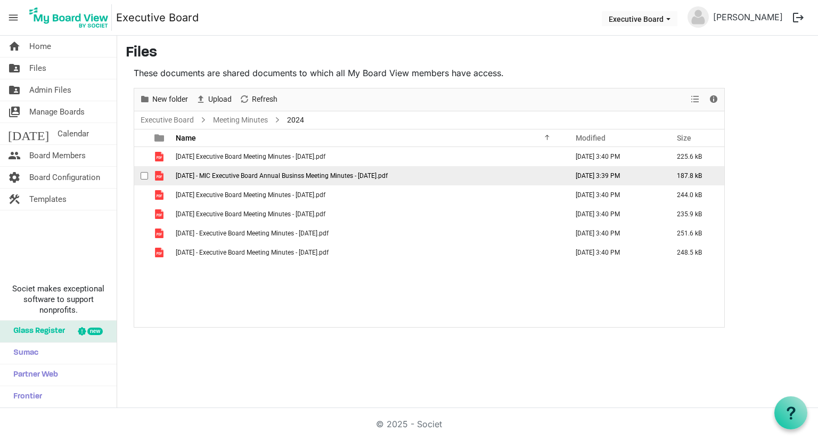
click at [250, 182] on td "[DATE] - MIC Executive Board Annual Businss Meeting Minutes - [DATE].pdf" at bounding box center [368, 175] width 392 height 19
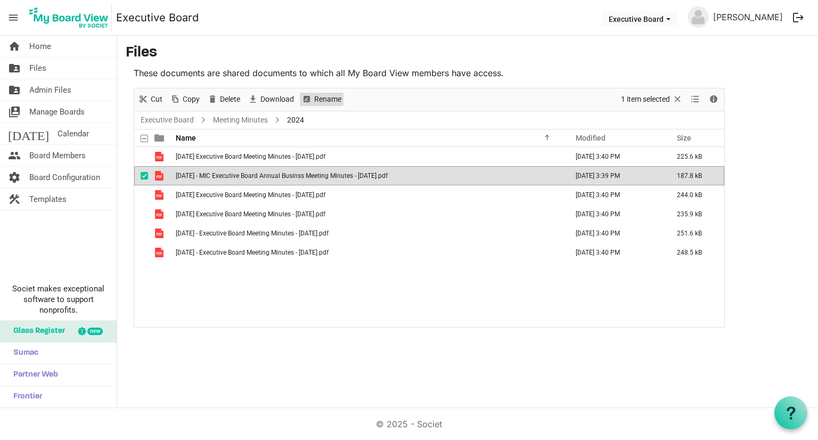
click at [319, 98] on span "Rename" at bounding box center [327, 99] width 29 height 13
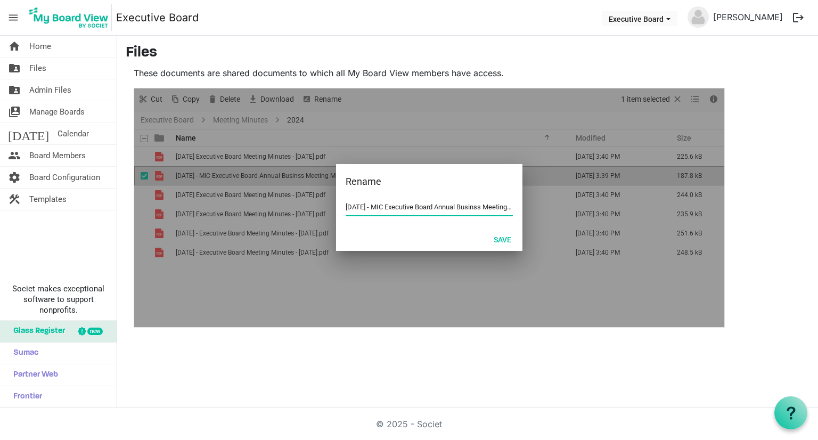
click at [404, 207] on input "[DATE] - MIC Executive Board Annual Businss Meeting Minutes - [DATE].pdf" at bounding box center [429, 207] width 167 height 16
drag, startPoint x: 405, startPoint y: 207, endPoint x: 373, endPoint y: 204, distance: 32.6
click at [373, 204] on input "[DATE] - MIC Executive Board Annual Businss Meeting Minutes - [DATE].pdf" at bounding box center [429, 207] width 167 height 16
click at [495, 240] on button "Save" at bounding box center [502, 239] width 31 height 15
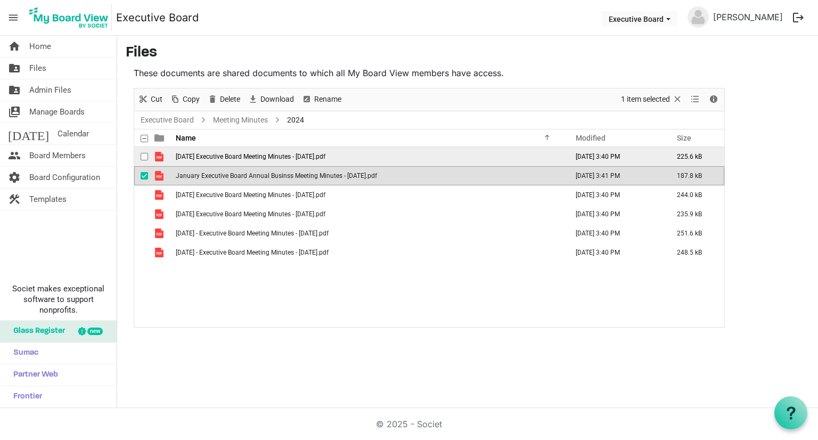
click at [194, 153] on span "[DATE] Executive Board Meeting Minutes - [DATE].pdf" at bounding box center [251, 156] width 150 height 7
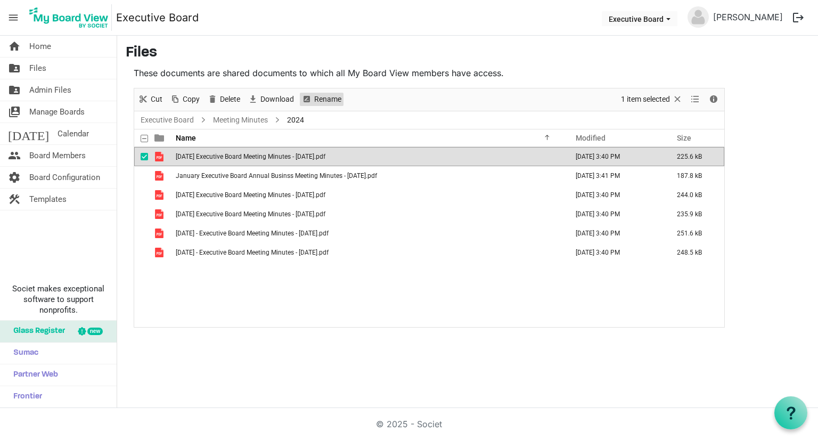
click at [314, 98] on span "Rename" at bounding box center [327, 99] width 29 height 13
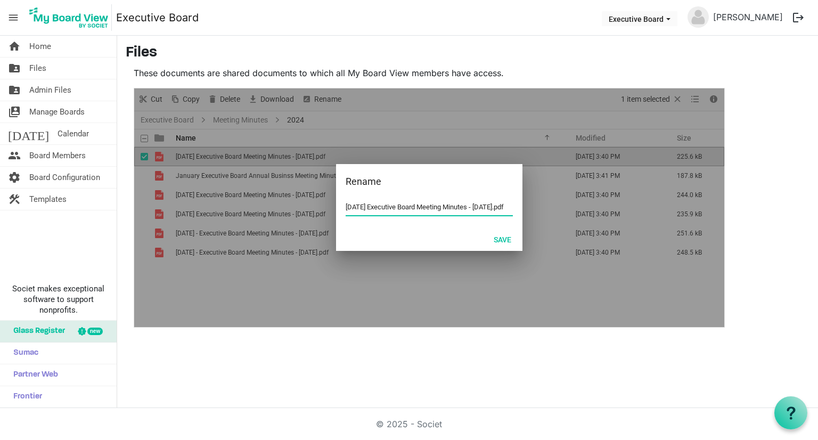
click at [358, 207] on input "[DATE] Executive Board Meeting Minutes - [DATE].pdf" at bounding box center [429, 207] width 167 height 16
click at [504, 240] on button "Save" at bounding box center [502, 239] width 31 height 15
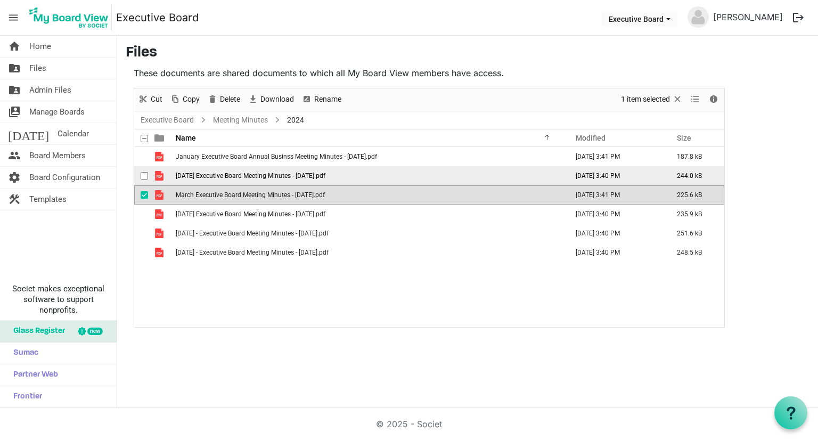
click at [182, 175] on span "[DATE] Executive Board Meeting Minutes - [DATE].pdf" at bounding box center [251, 175] width 150 height 7
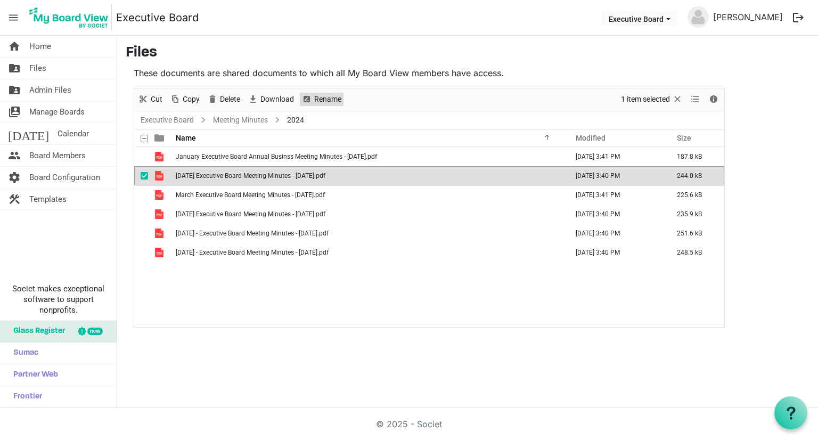
click at [328, 98] on span "Rename" at bounding box center [327, 99] width 29 height 13
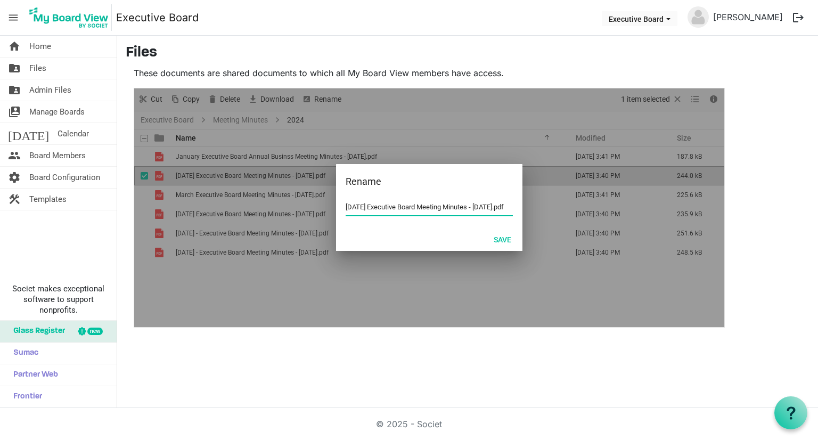
click at [373, 206] on input "[DATE] Executive Board Meeting Minutes - [DATE].pdf" at bounding box center [429, 207] width 167 height 16
drag, startPoint x: 377, startPoint y: 206, endPoint x: 360, endPoint y: 207, distance: 16.6
click at [360, 207] on input "[DATE] Executive Board Meeting Minutes - [DATE].pdf" at bounding box center [429, 207] width 167 height 16
click at [507, 238] on button "Save" at bounding box center [502, 239] width 31 height 15
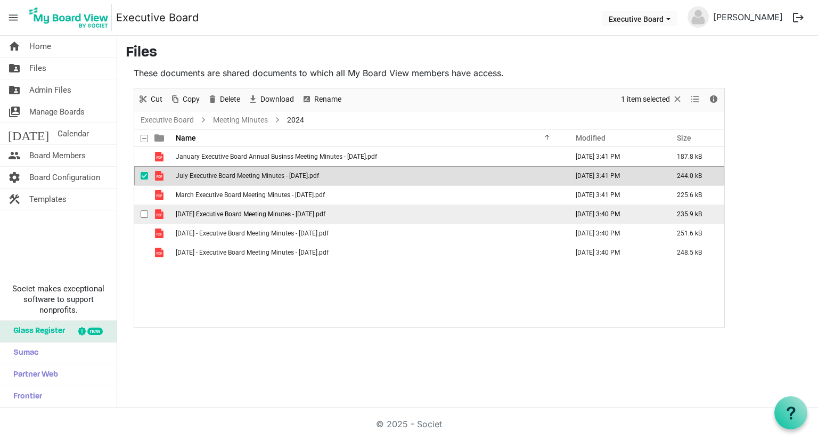
click at [198, 215] on span "[DATE] Executive Board Meeting Minutes - [DATE].pdf" at bounding box center [251, 213] width 150 height 7
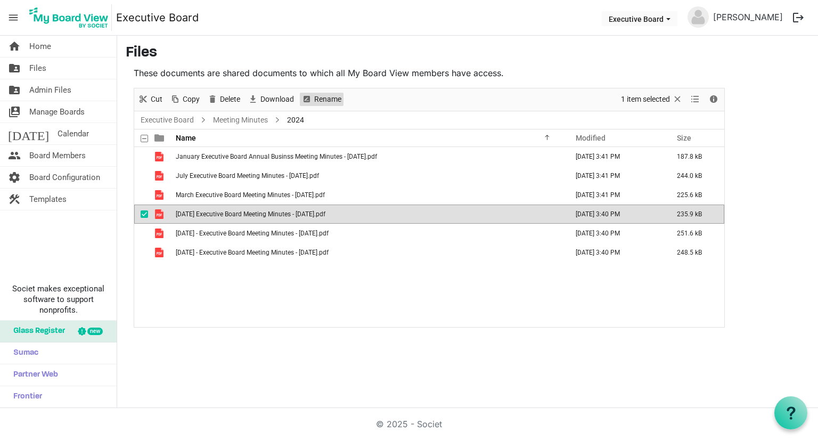
click at [320, 103] on span "Rename" at bounding box center [327, 99] width 29 height 13
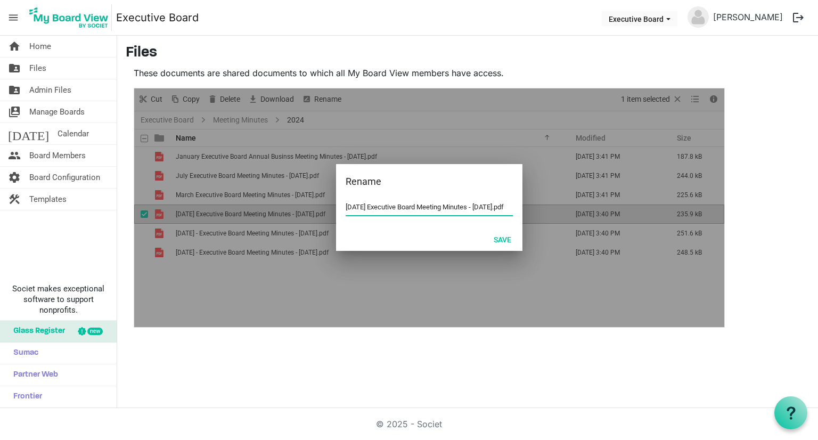
click at [377, 205] on input "[DATE] Executive Board Meeting Minutes - [DATE].pdf" at bounding box center [429, 207] width 167 height 16
drag, startPoint x: 377, startPoint y: 205, endPoint x: 360, endPoint y: 206, distance: 16.5
click at [360, 206] on input "[DATE] Executive Board Meeting Minutes - [DATE].pdf" at bounding box center [429, 207] width 167 height 16
click at [507, 237] on button "Save" at bounding box center [502, 239] width 31 height 15
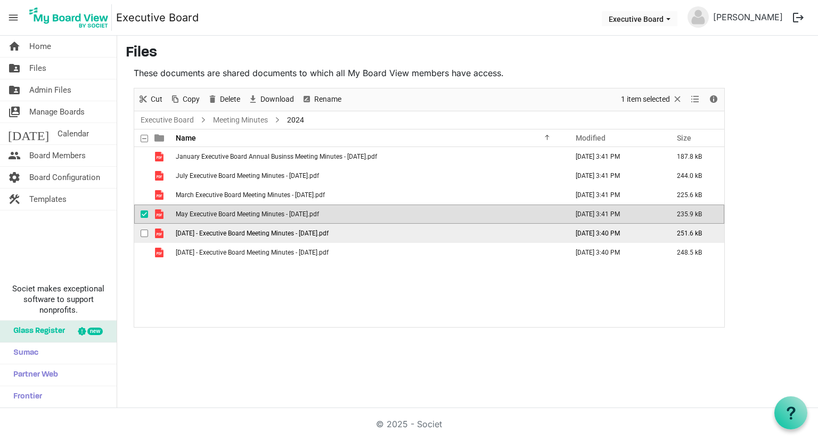
click at [235, 234] on span "[DATE] - Executive Board Meeting Minutes - [DATE].pdf" at bounding box center [252, 232] width 153 height 7
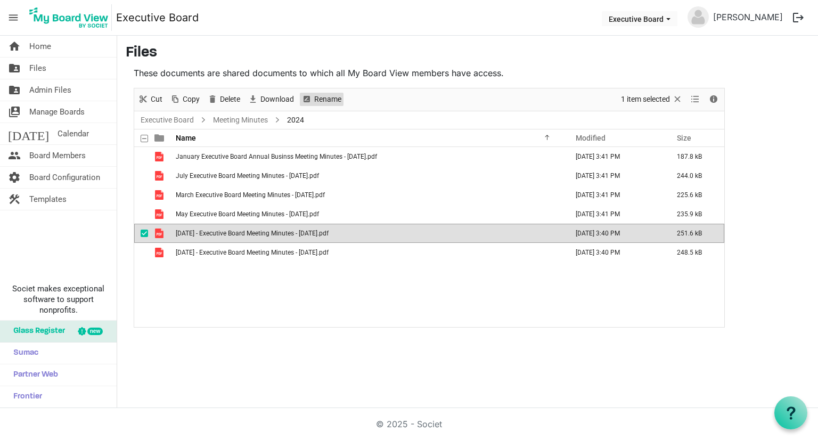
click at [324, 98] on span "Rename" at bounding box center [327, 99] width 29 height 13
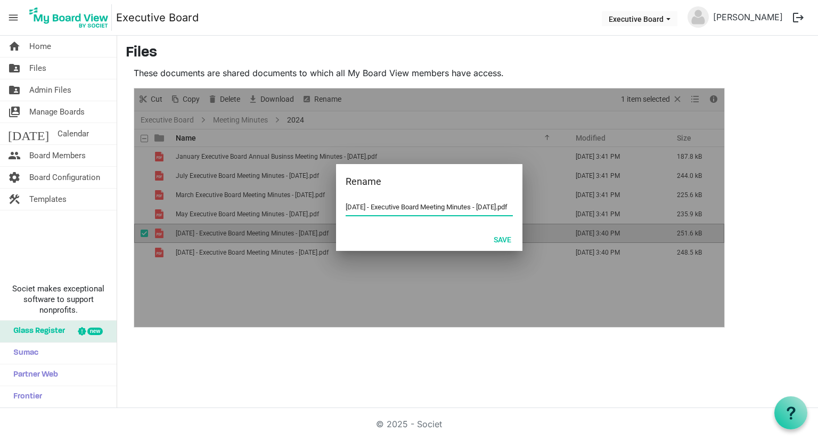
click at [396, 206] on input "[DATE] - Executive Board Meeting Minutes - [DATE].pdf" at bounding box center [429, 207] width 167 height 16
drag, startPoint x: 401, startPoint y: 207, endPoint x: 379, endPoint y: 205, distance: 22.4
click at [379, 205] on input "[DATE] - Executive Board Meeting Minutes - [DATE].pdf" at bounding box center [429, 207] width 167 height 16
click at [509, 241] on button "Save" at bounding box center [502, 239] width 31 height 15
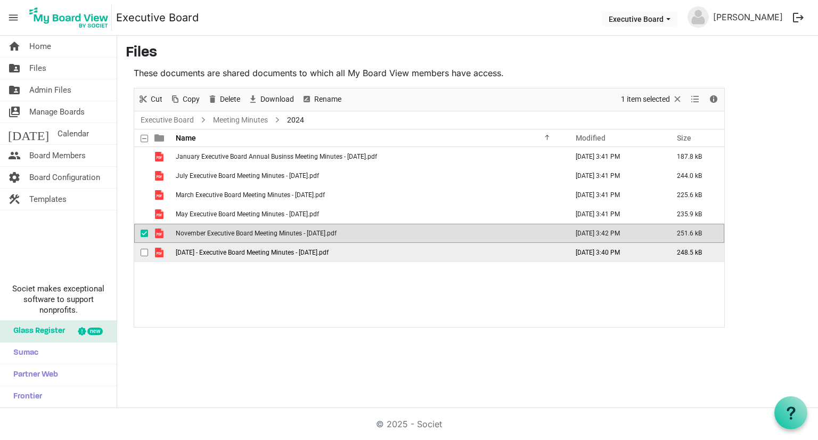
click at [240, 254] on span "[DATE] - Executive Board Meeting Minutes - [DATE].pdf" at bounding box center [252, 252] width 153 height 7
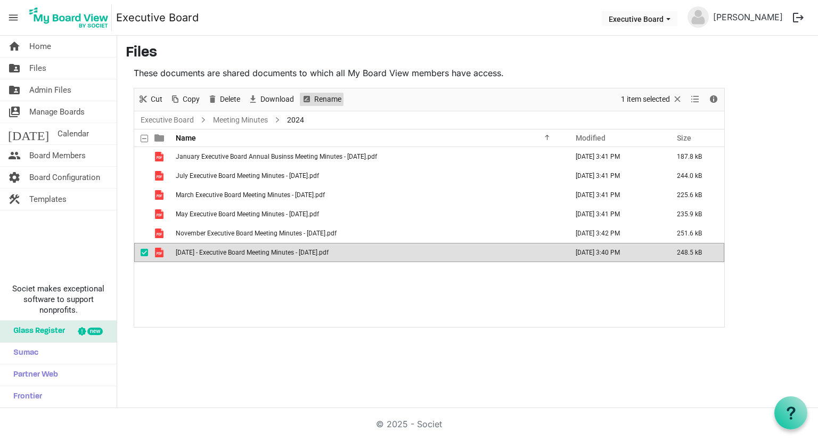
click at [324, 98] on span "Rename" at bounding box center [327, 99] width 29 height 13
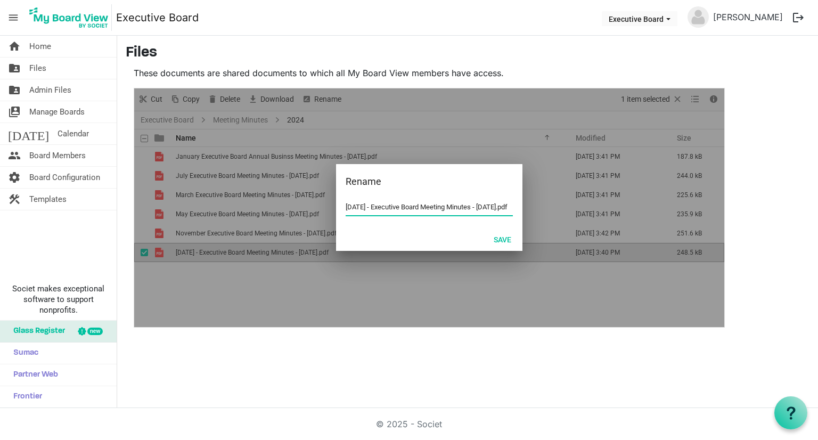
click at [402, 208] on input "[DATE] - Executive Board Meeting Minutes - [DATE].pdf" at bounding box center [429, 207] width 167 height 16
drag, startPoint x: 399, startPoint y: 207, endPoint x: 381, endPoint y: 207, distance: 18.1
click at [381, 207] on input "[DATE] - Executive Board Meeting Minutes - [DATE].pdf" at bounding box center [429, 207] width 167 height 16
type input "September Executive Board Meeting Minutes - [DATE].pdf"
click at [495, 239] on button "Save" at bounding box center [502, 239] width 31 height 15
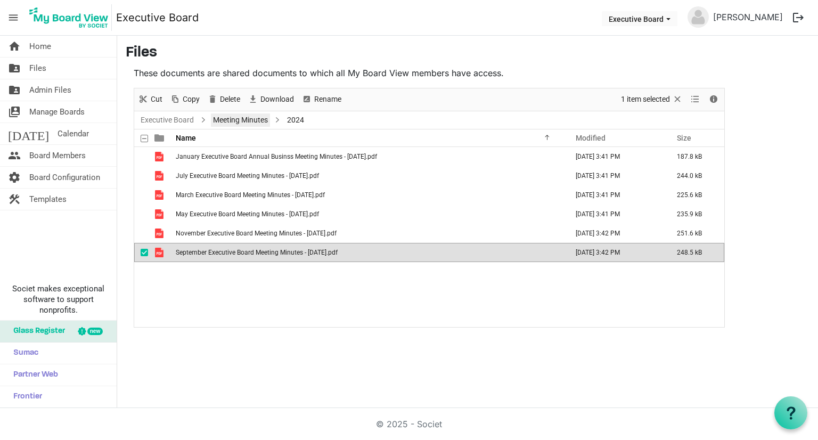
click at [246, 120] on link "Meeting Minutes" at bounding box center [240, 119] width 59 height 13
